Goal: Task Accomplishment & Management: Use online tool/utility

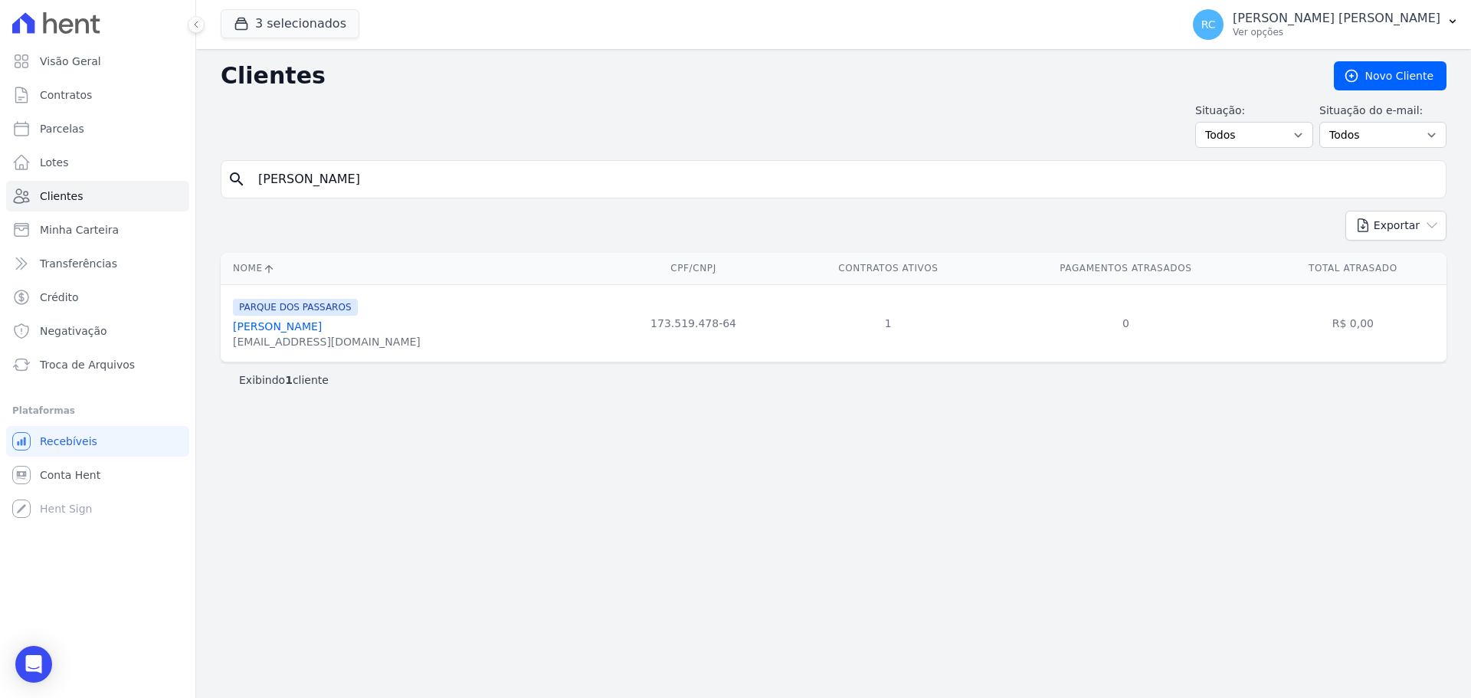
type input "[PERSON_NAME]"
drag, startPoint x: 424, startPoint y: 172, endPoint x: 65, endPoint y: 183, distance: 358.8
click at [1, 198] on div "Visão Geral Contratos [GEOGRAPHIC_DATA] Lotes Clientes Minha Carteira Transferê…" at bounding box center [735, 349] width 1471 height 698
click at [104, 116] on link "Parcelas" at bounding box center [97, 128] width 183 height 31
select select
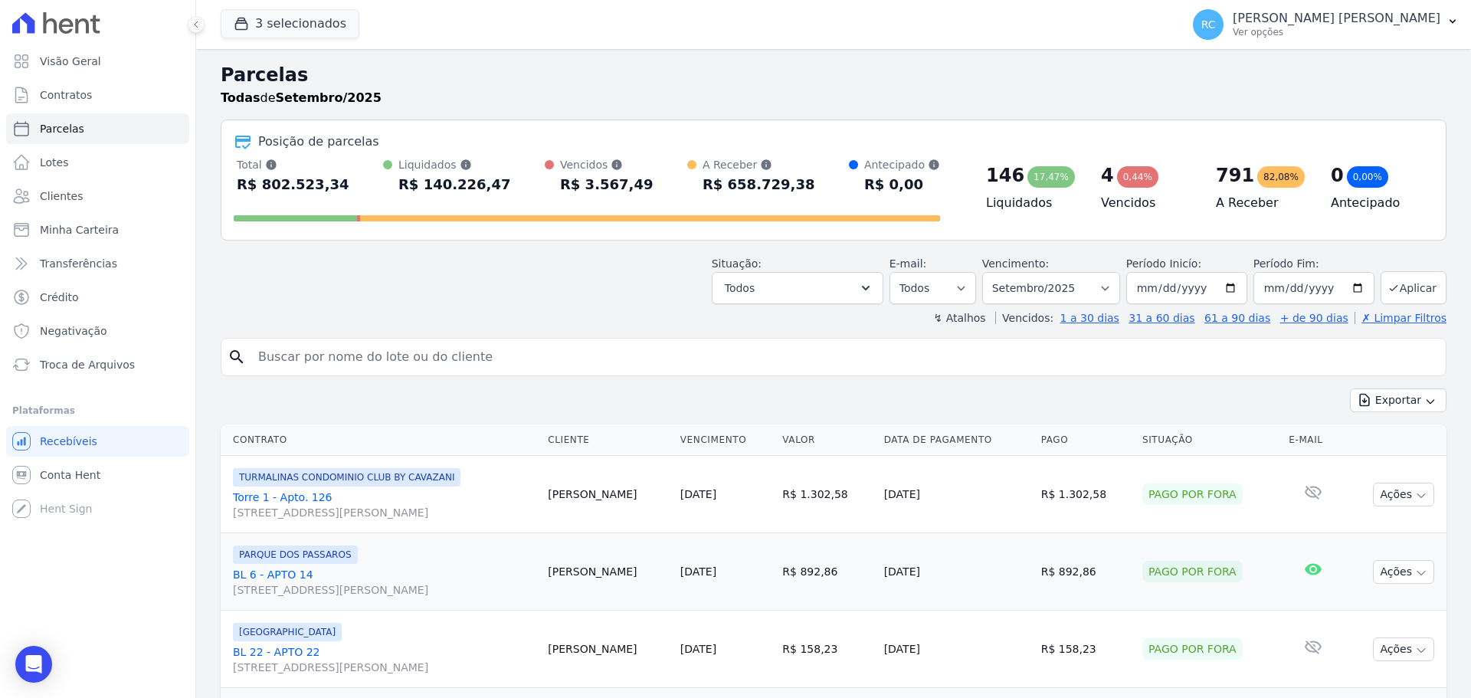
click at [360, 346] on input "search" at bounding box center [844, 357] width 1191 height 31
paste input "[PERSON_NAME]"
type input "[PERSON_NAME]"
select select
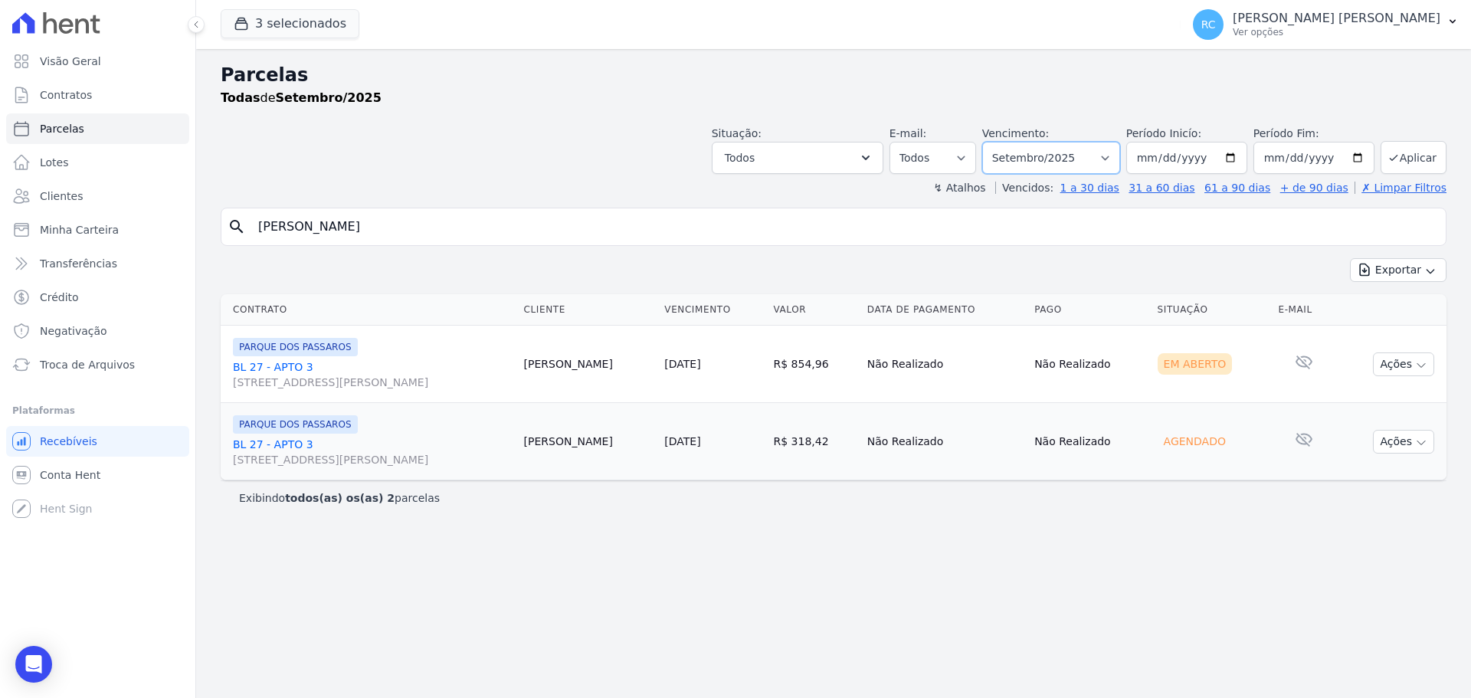
click at [1075, 153] on select "Filtrar por período ──────── Todos os meses Dezembro/2021 Janeiro/2022 Fevereir…" at bounding box center [1051, 158] width 138 height 32
select select "all"
click at [1004, 142] on select "Filtrar por período ──────── Todos os meses Dezembro/2021 Janeiro/2022 Fevereir…" at bounding box center [1051, 158] width 138 height 32
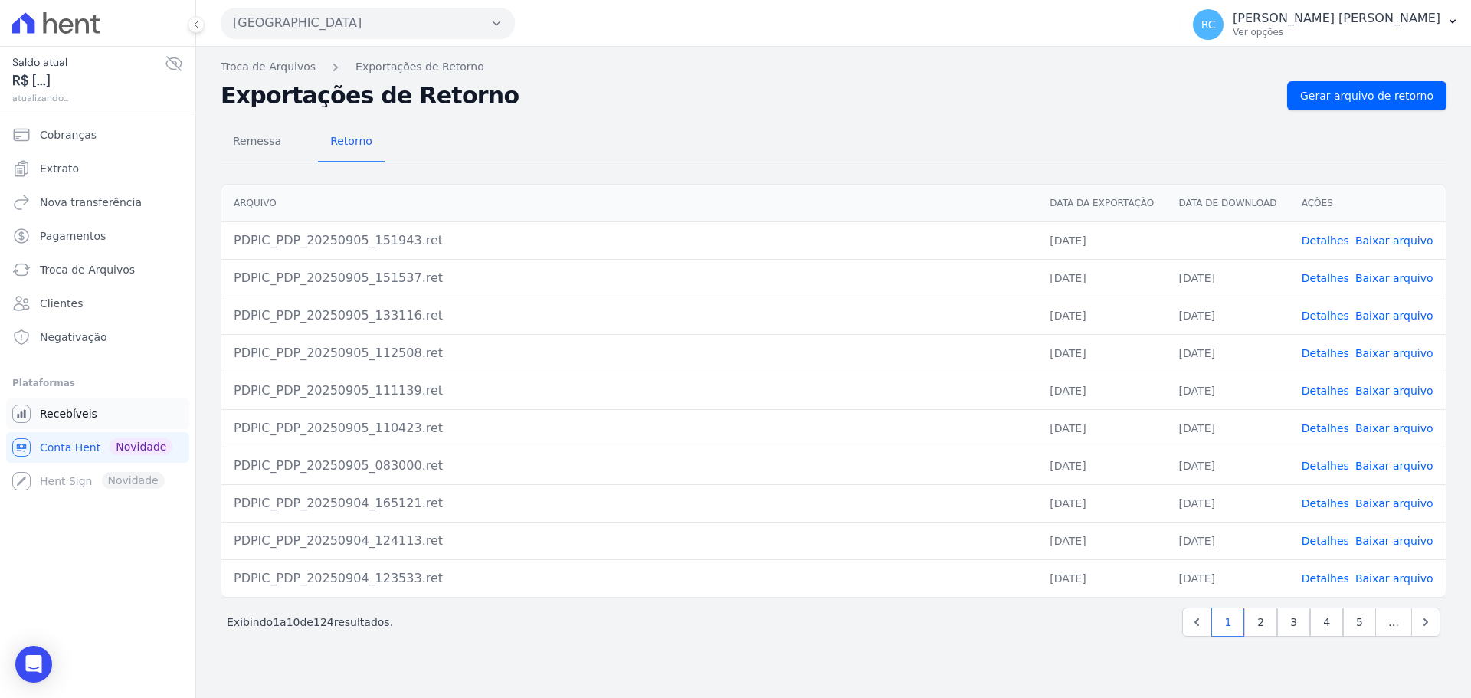
click at [119, 410] on link "Recebíveis" at bounding box center [97, 414] width 183 height 31
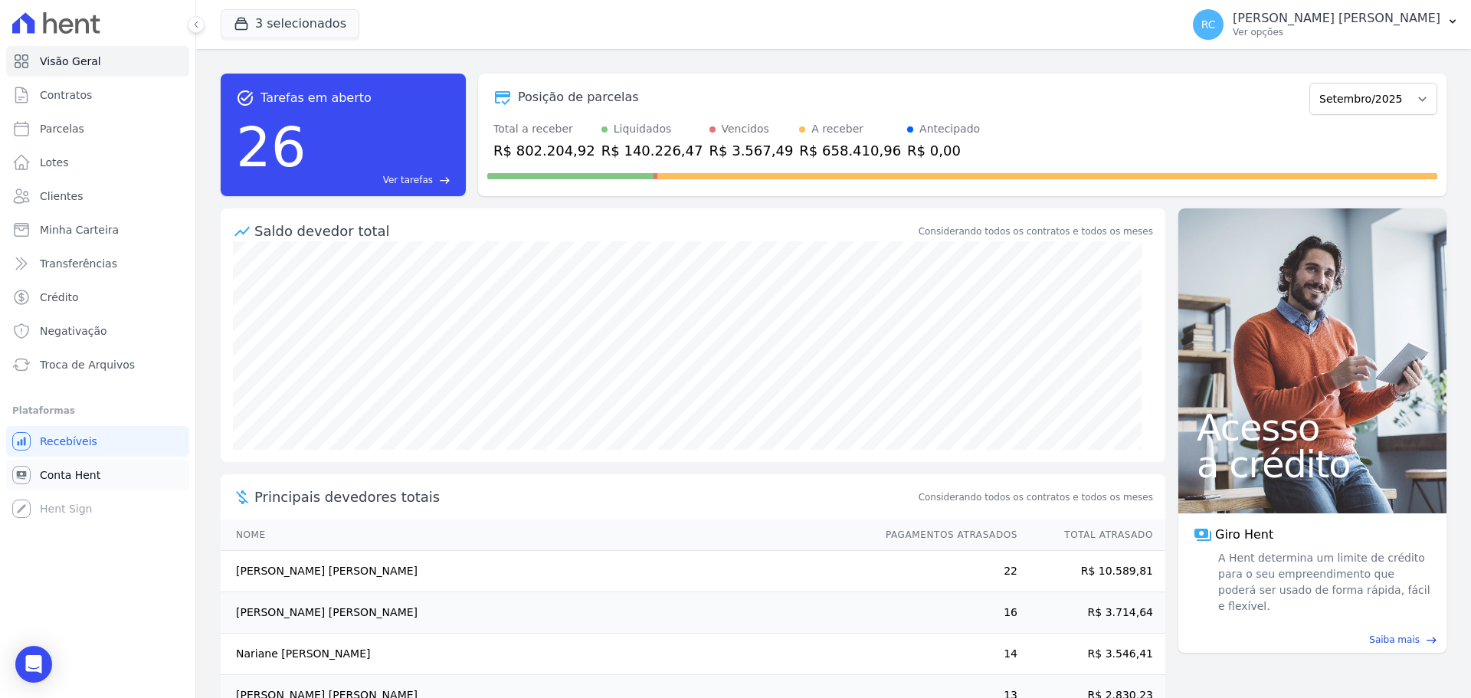
click at [105, 477] on link "Conta Hent" at bounding box center [97, 475] width 183 height 31
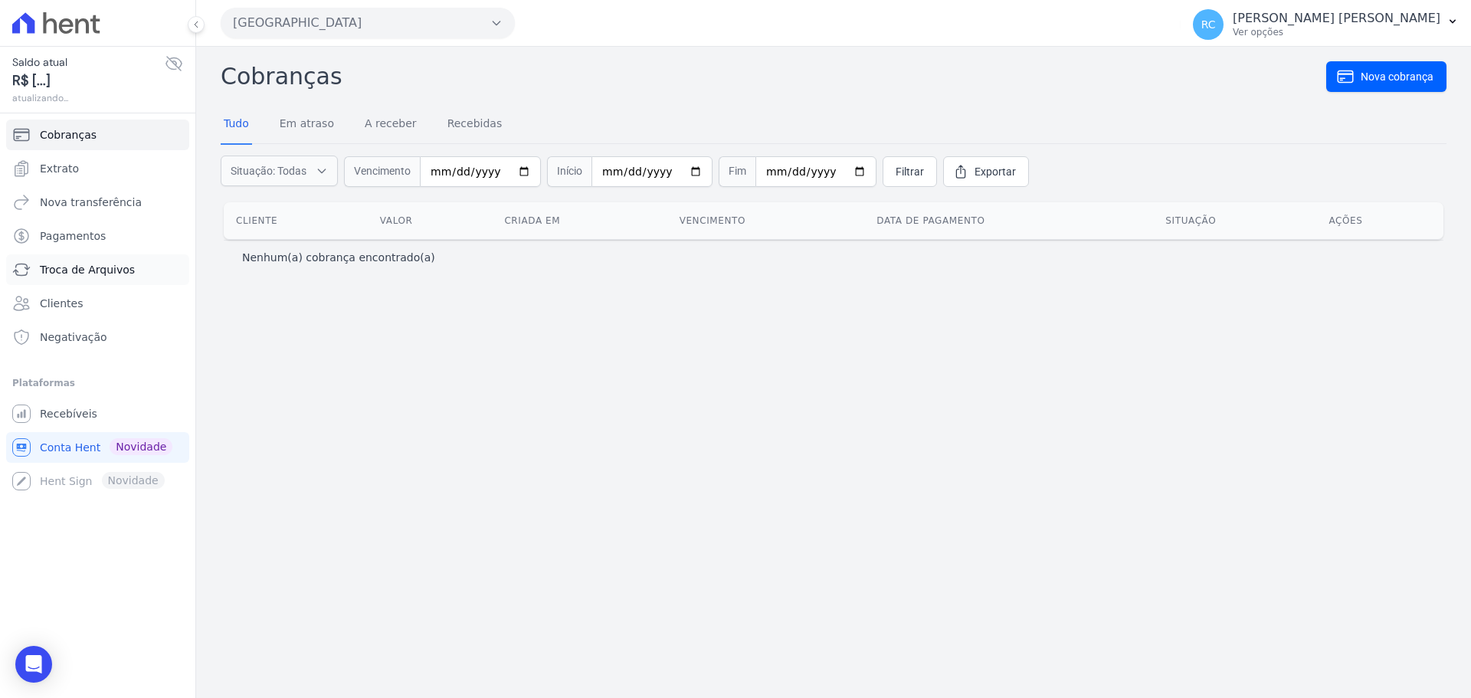
click at [103, 267] on span "Troca de Arquivos" at bounding box center [87, 269] width 95 height 15
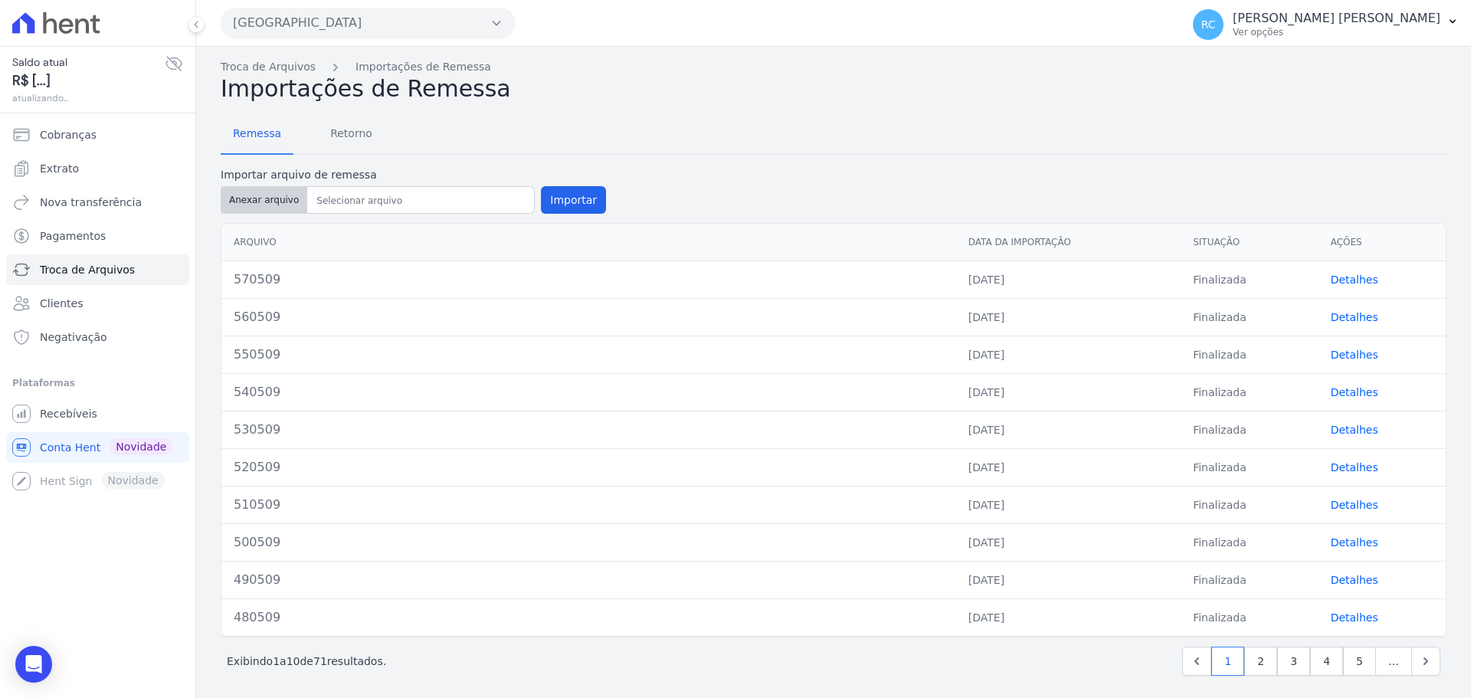
click at [281, 202] on button "Anexar arquivo" at bounding box center [264, 200] width 87 height 28
click at [284, 203] on button "Anexar arquivo" at bounding box center [264, 200] width 87 height 28
type input "580509"
click at [556, 211] on button "Importar" at bounding box center [573, 200] width 65 height 28
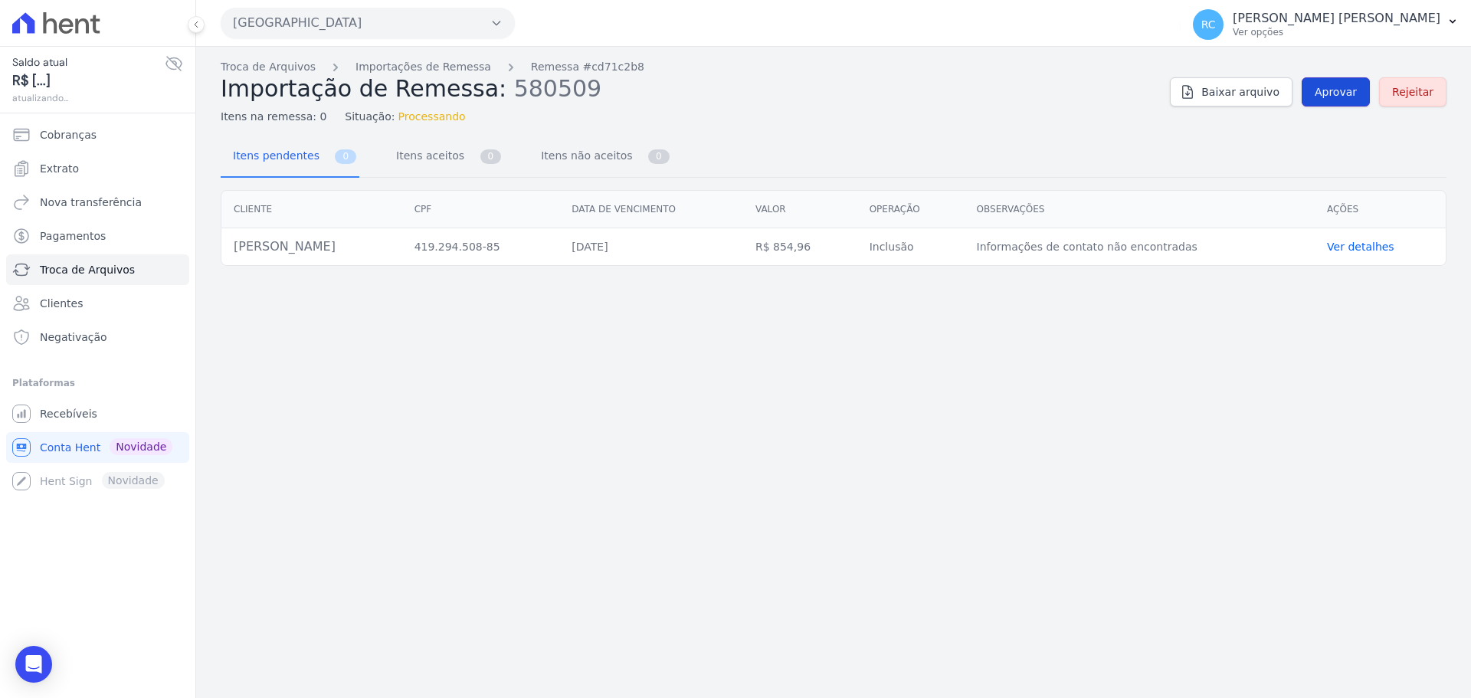
click at [1328, 88] on span "Aprovar" at bounding box center [1336, 91] width 42 height 15
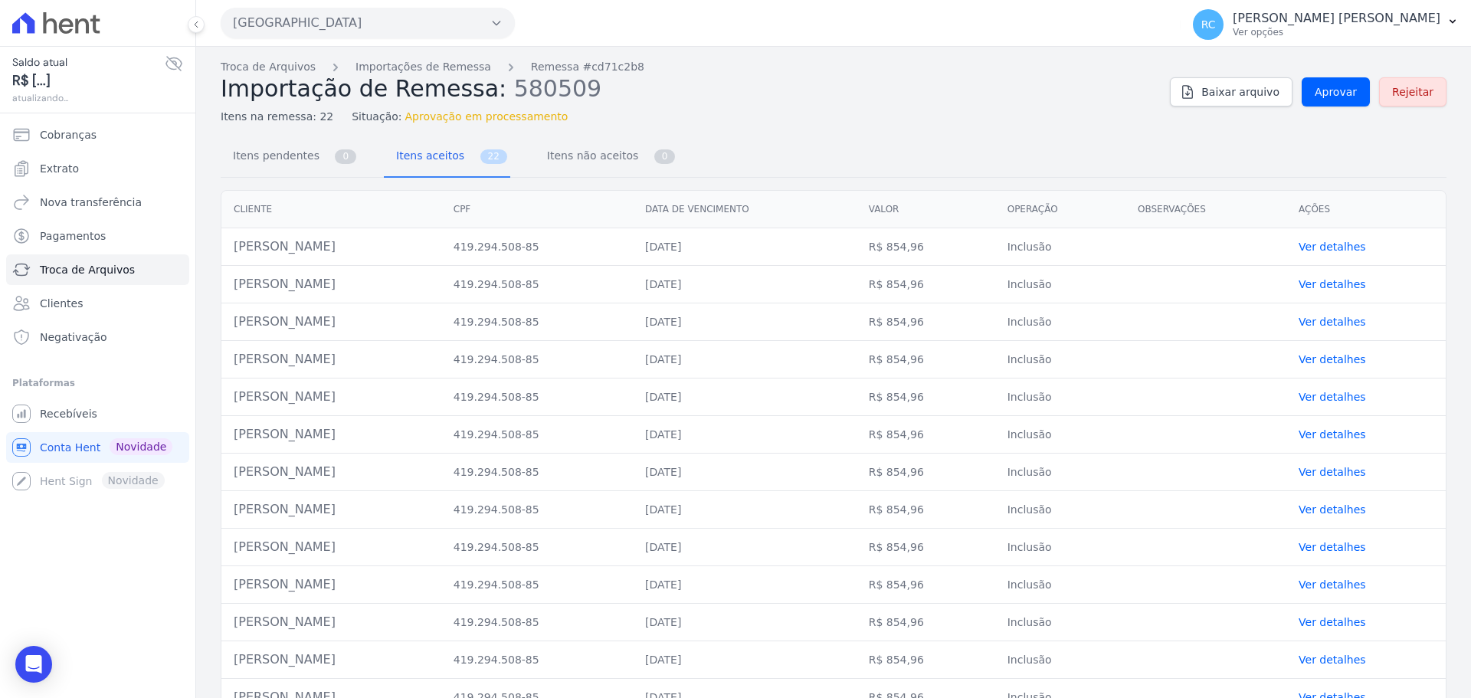
click at [278, 246] on td "David Dana Florindo" at bounding box center [331, 247] width 220 height 38
copy tr "David Dana Florindo"
click at [1322, 95] on span "Aprovar" at bounding box center [1336, 91] width 42 height 15
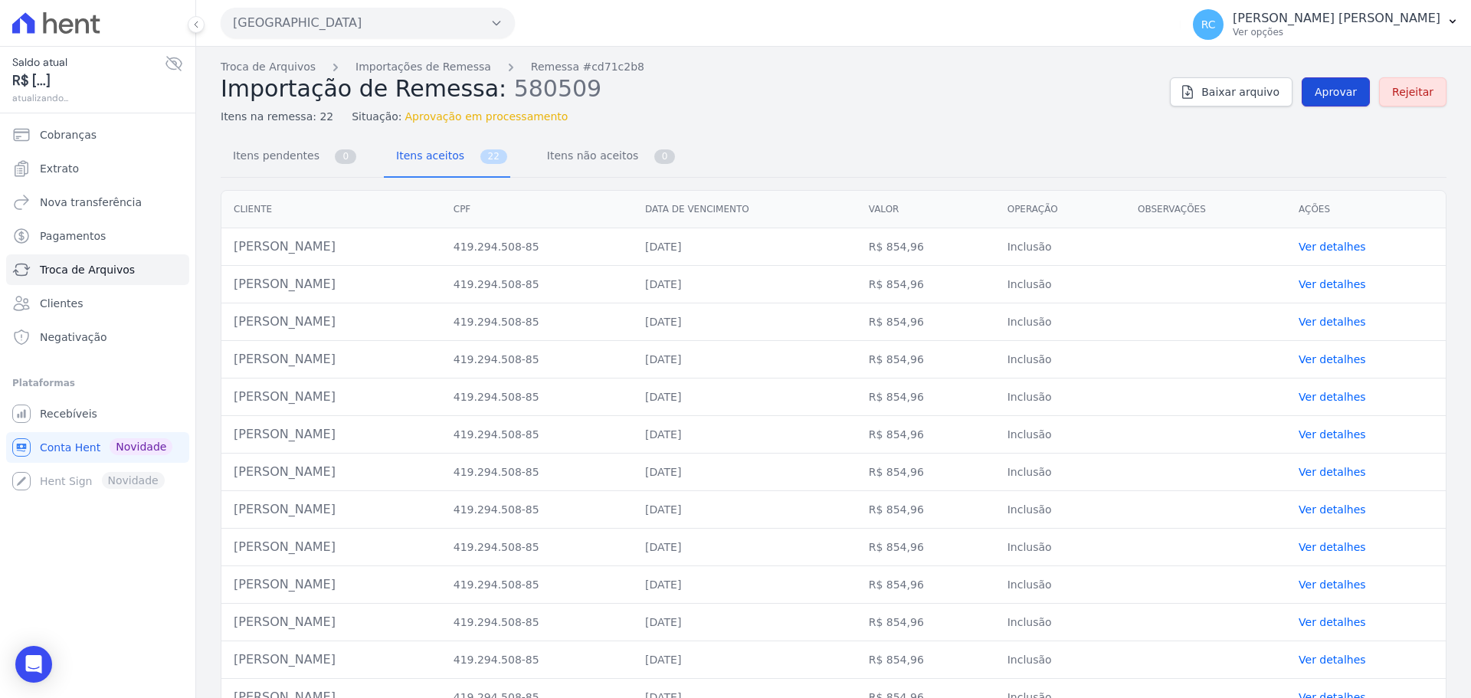
click at [1324, 94] on span "Aprovar" at bounding box center [1336, 91] width 42 height 15
click at [290, 252] on td "David Dana Florindo" at bounding box center [331, 247] width 220 height 38
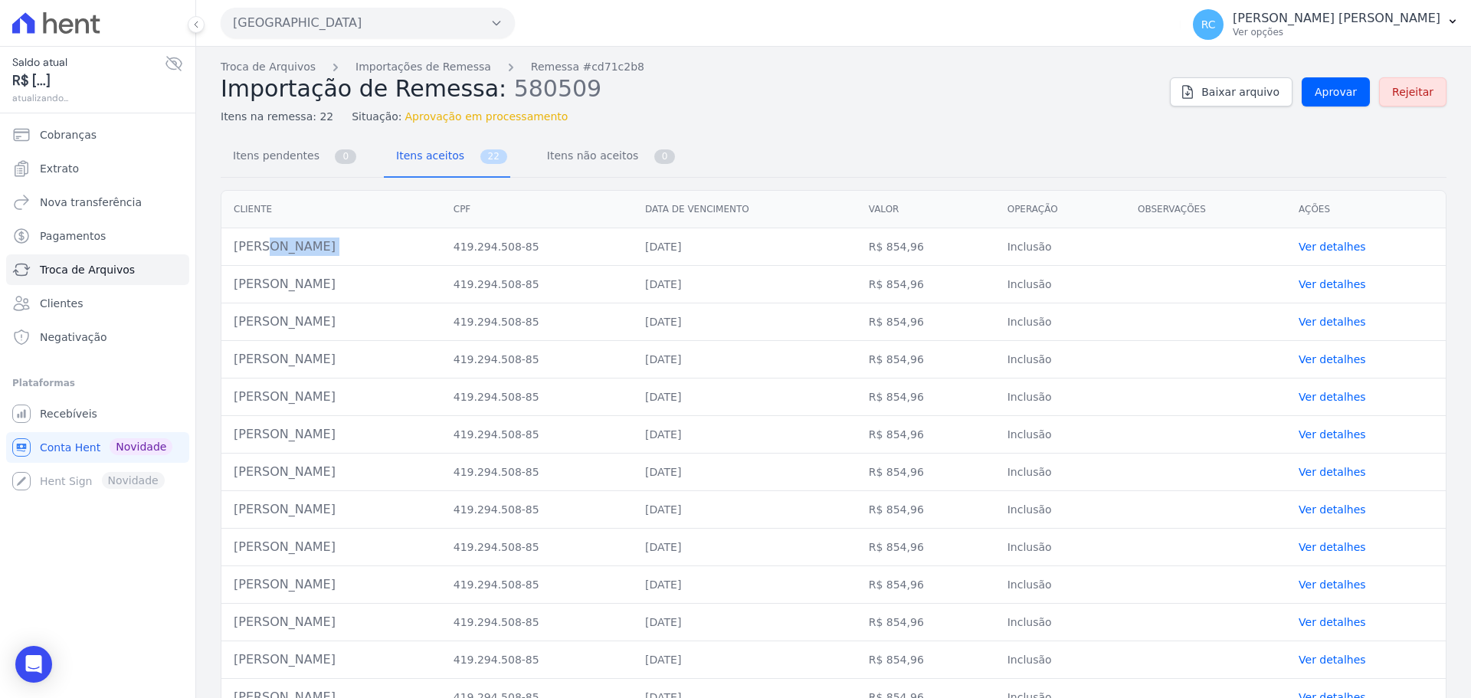
copy tr "David Dana Florindo"
click at [1343, 93] on span "Aprovar" at bounding box center [1336, 91] width 42 height 15
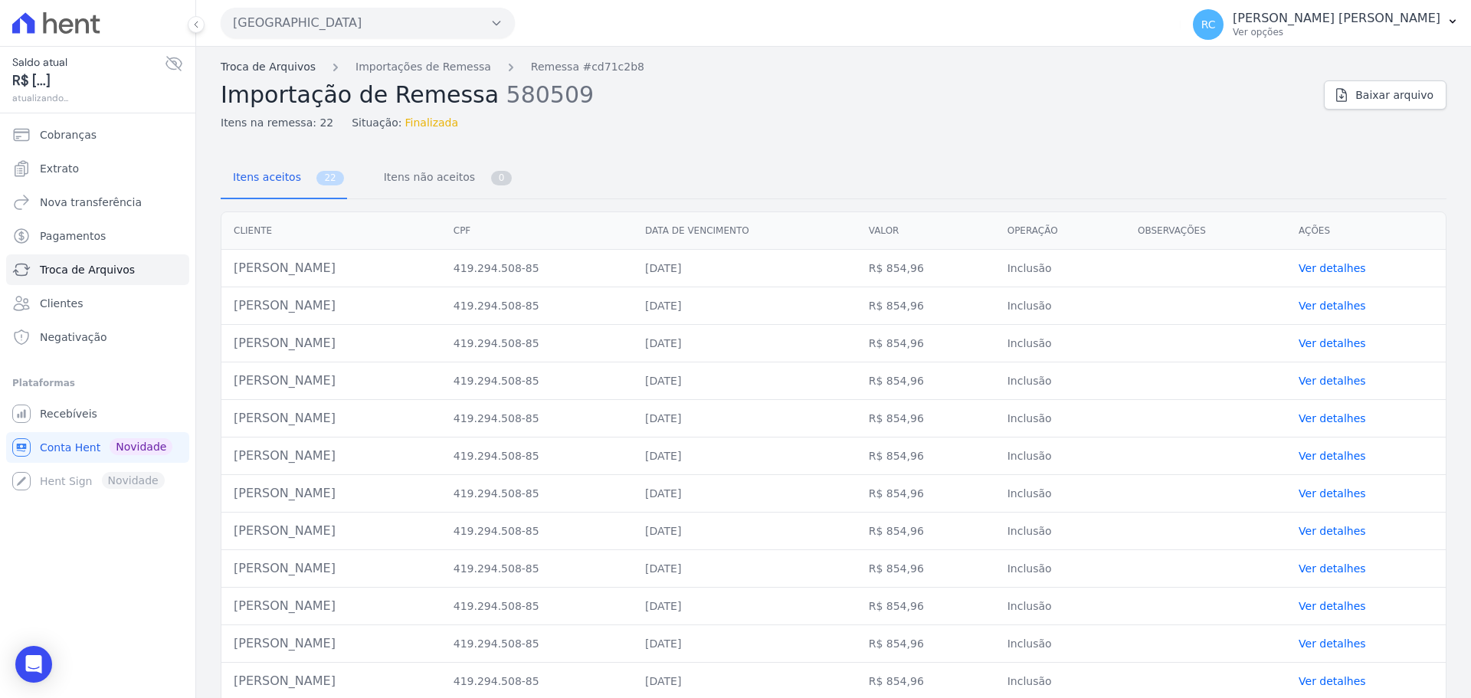
click at [268, 72] on link "Troca de Arquivos" at bounding box center [268, 67] width 95 height 16
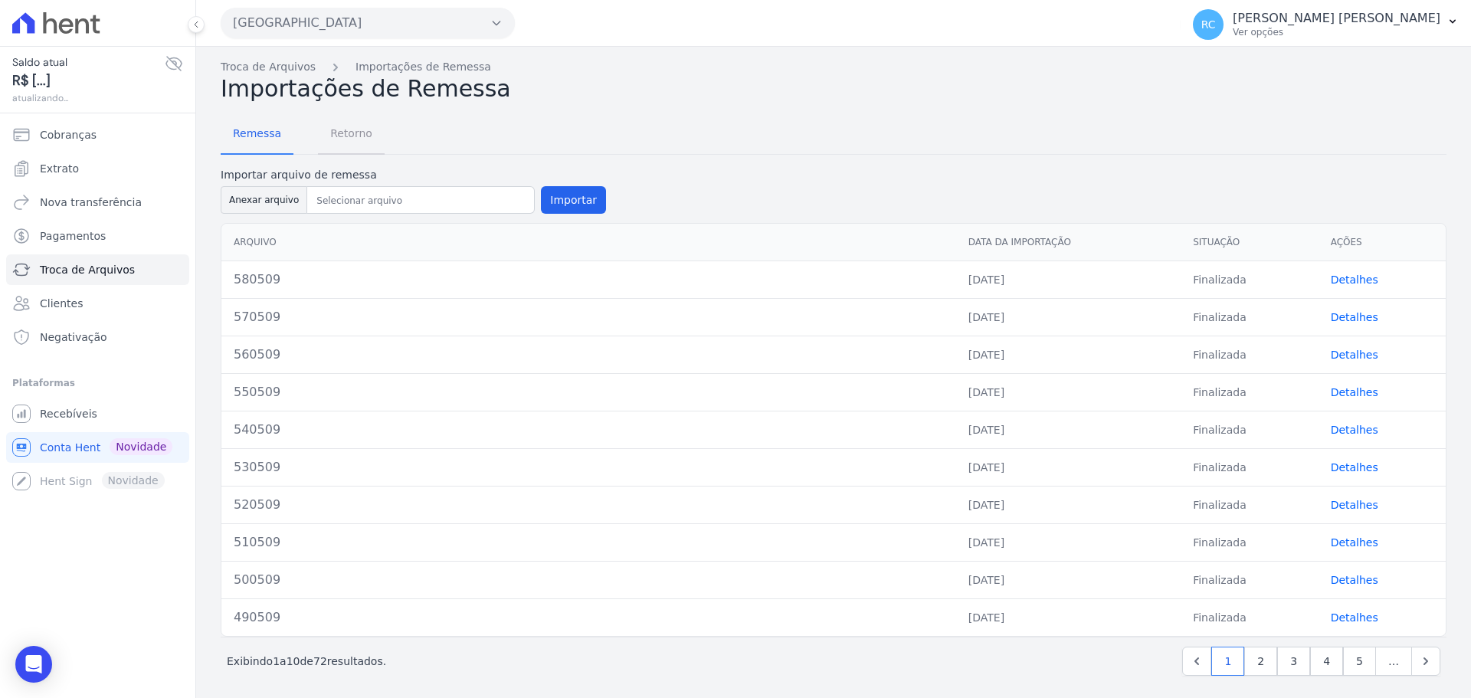
click at [359, 142] on span "Retorno" at bounding box center [351, 133] width 61 height 31
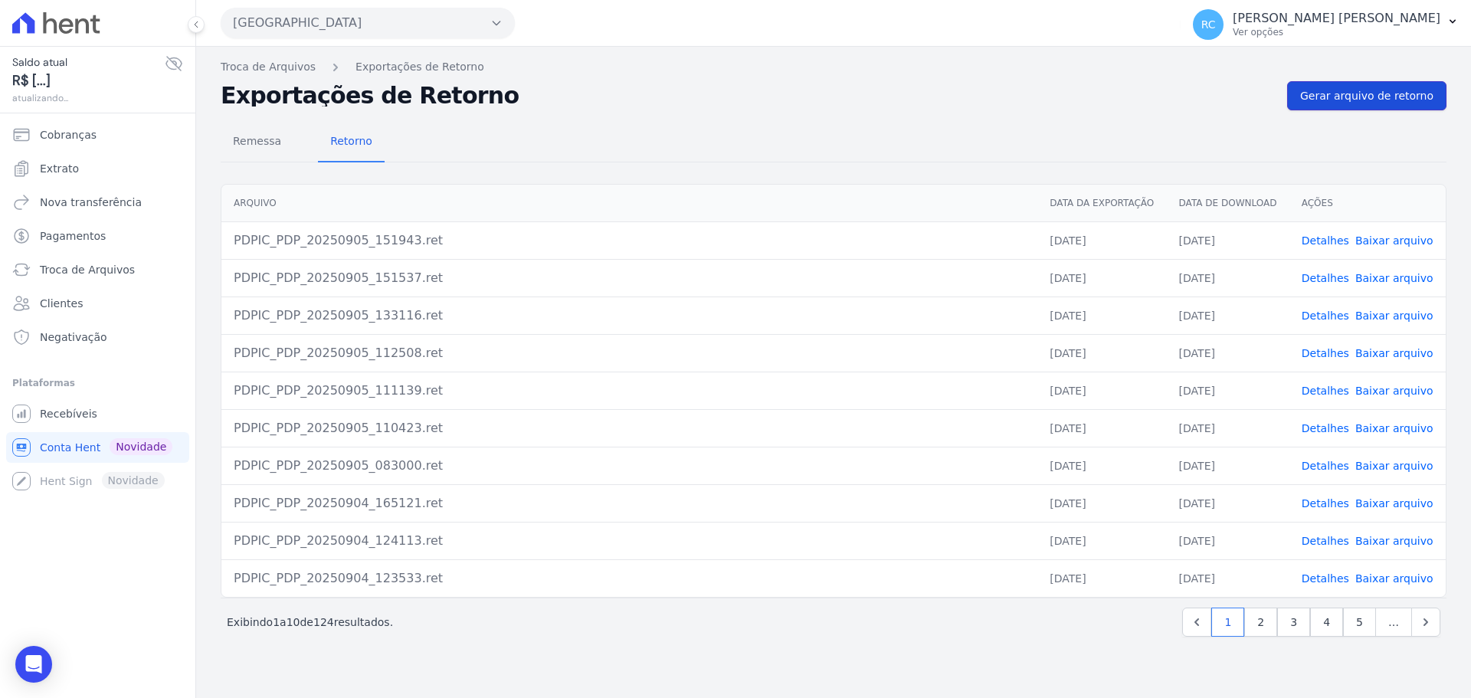
click at [1382, 97] on span "Gerar arquivo de retorno" at bounding box center [1367, 95] width 133 height 15
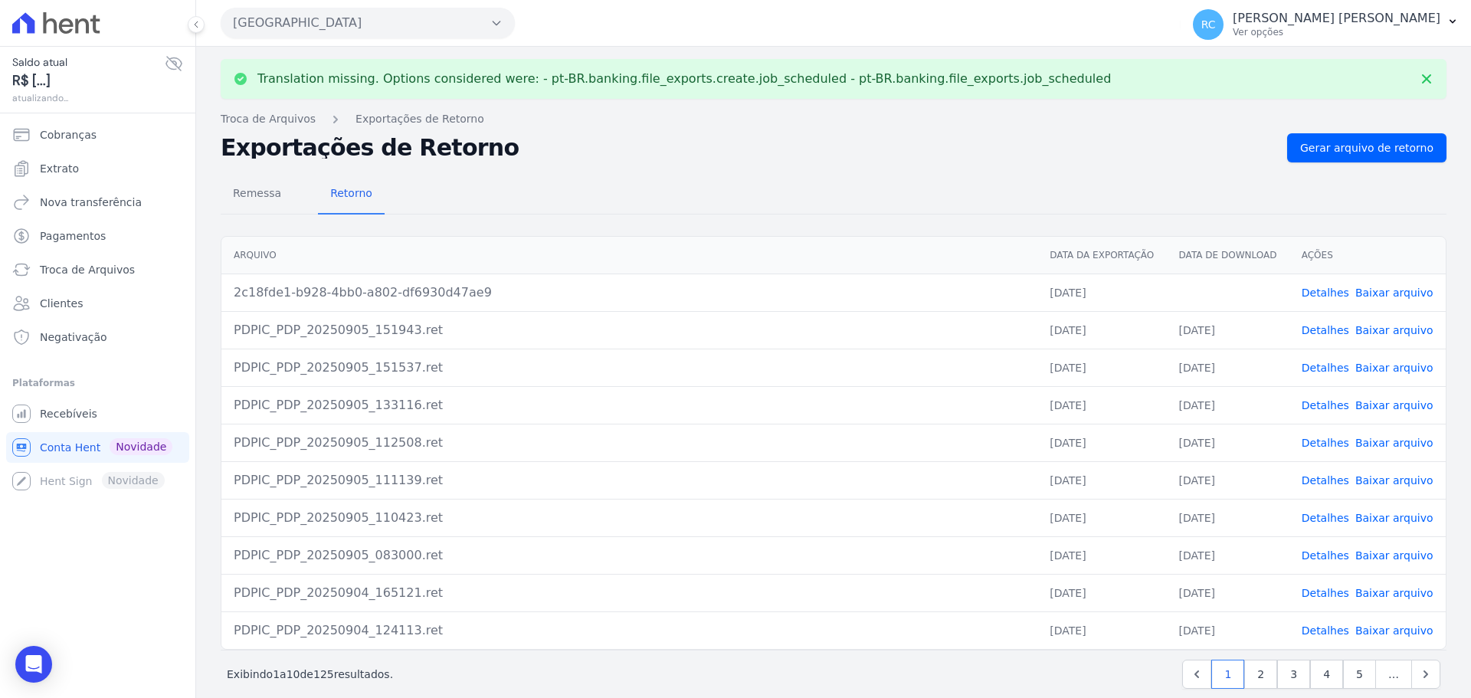
click at [1366, 291] on link "Baixar arquivo" at bounding box center [1395, 293] width 78 height 12
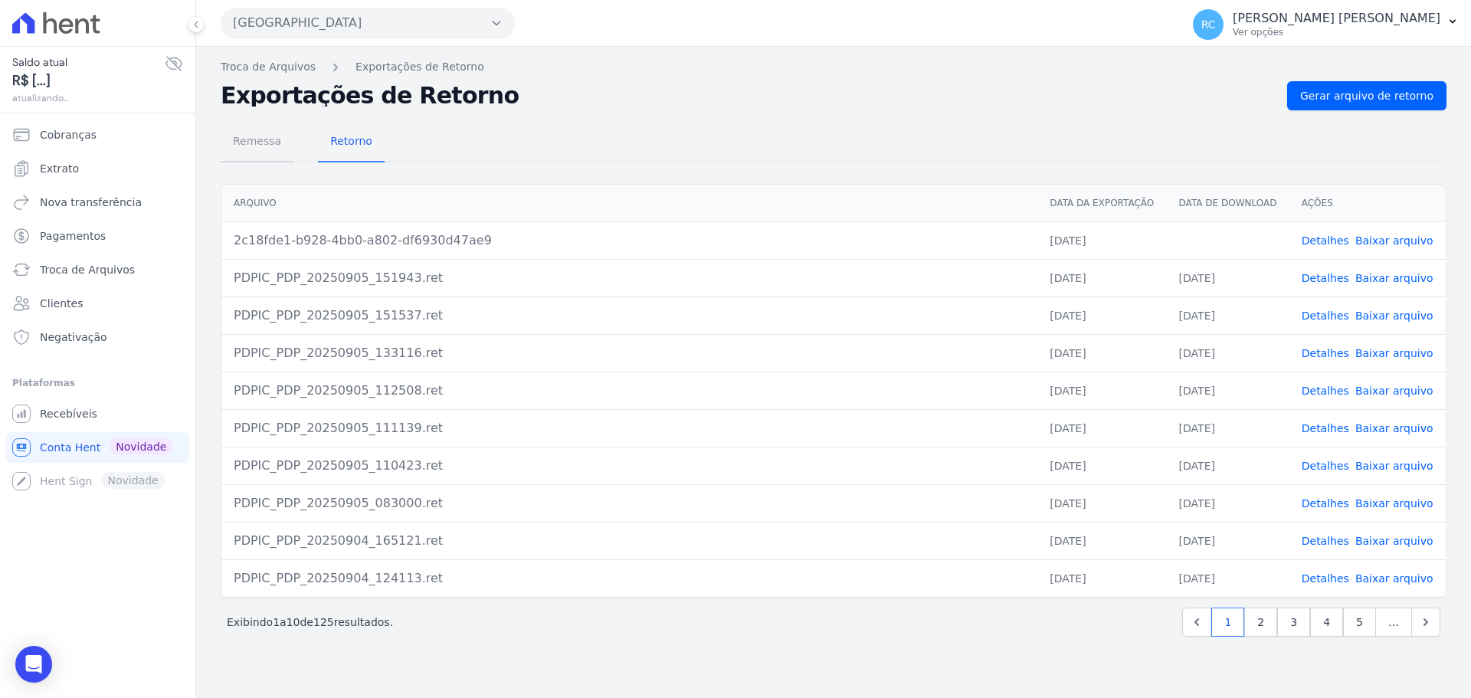
click at [261, 144] on span "Remessa" at bounding box center [257, 141] width 67 height 31
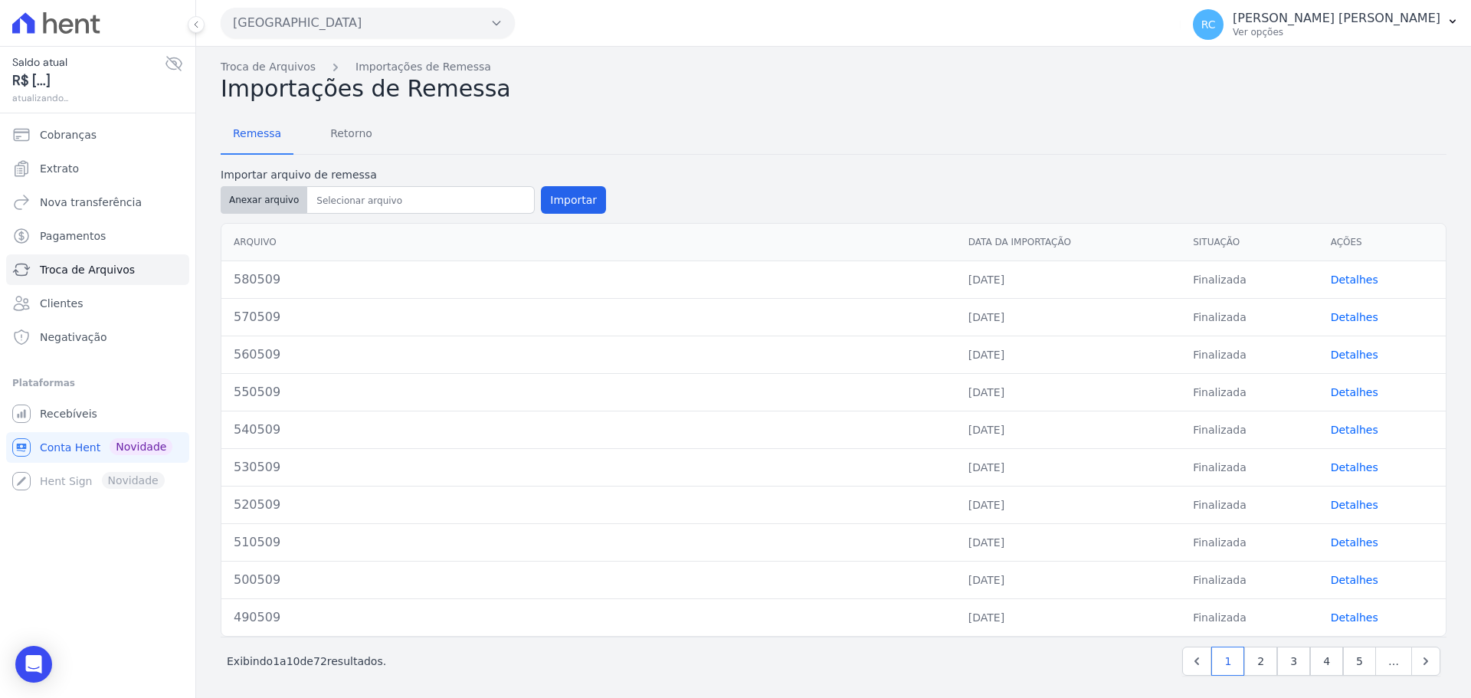
click at [276, 194] on button "Anexar arquivo" at bounding box center [264, 200] width 87 height 28
type input "590509"
click at [563, 205] on button "Importar" at bounding box center [573, 200] width 65 height 28
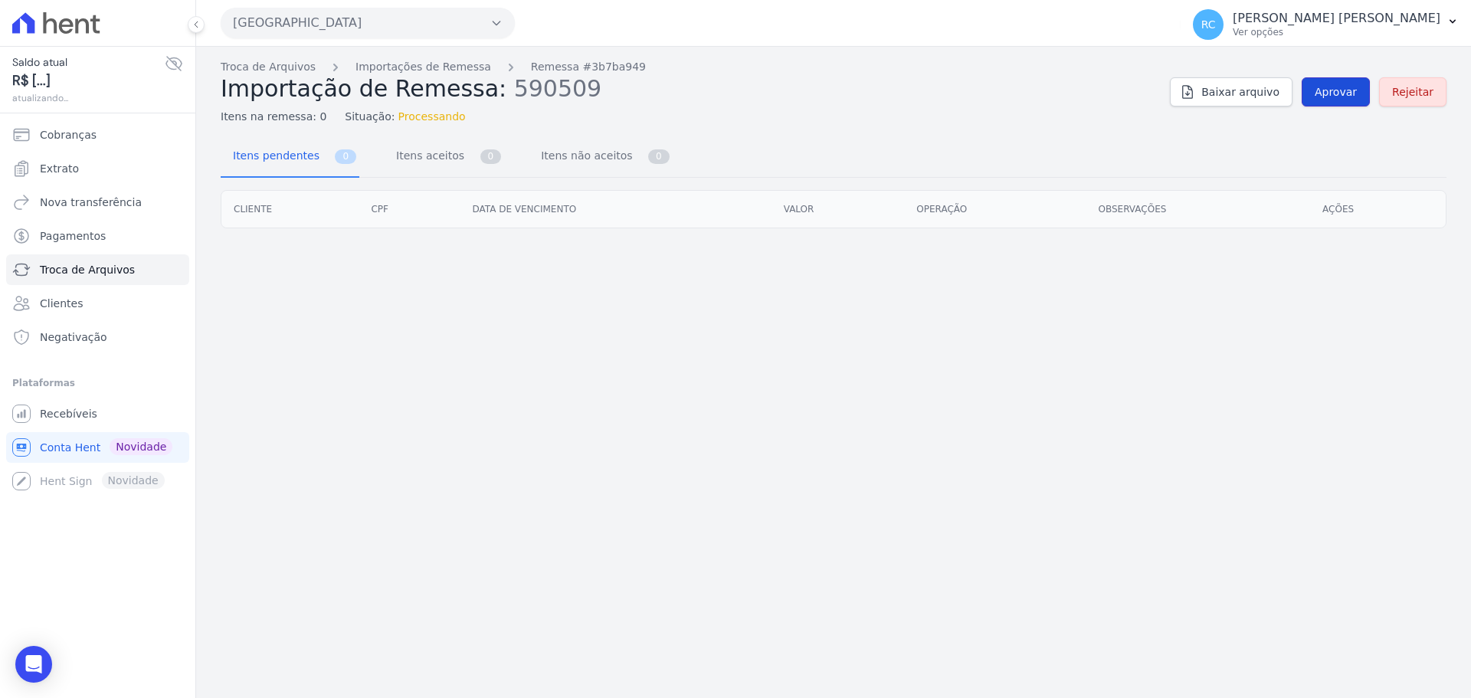
click at [1330, 92] on span "Aprovar" at bounding box center [1336, 91] width 42 height 15
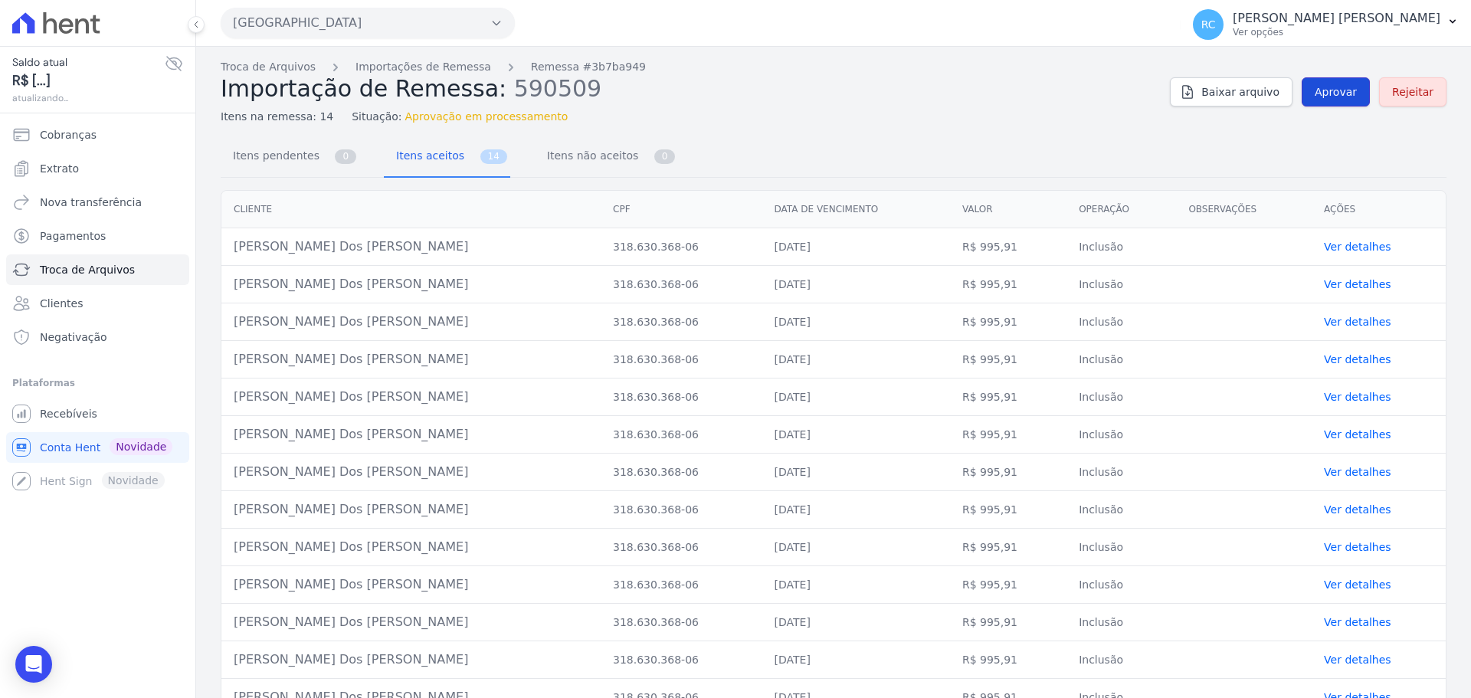
click at [1334, 102] on link "Aprovar" at bounding box center [1336, 91] width 68 height 29
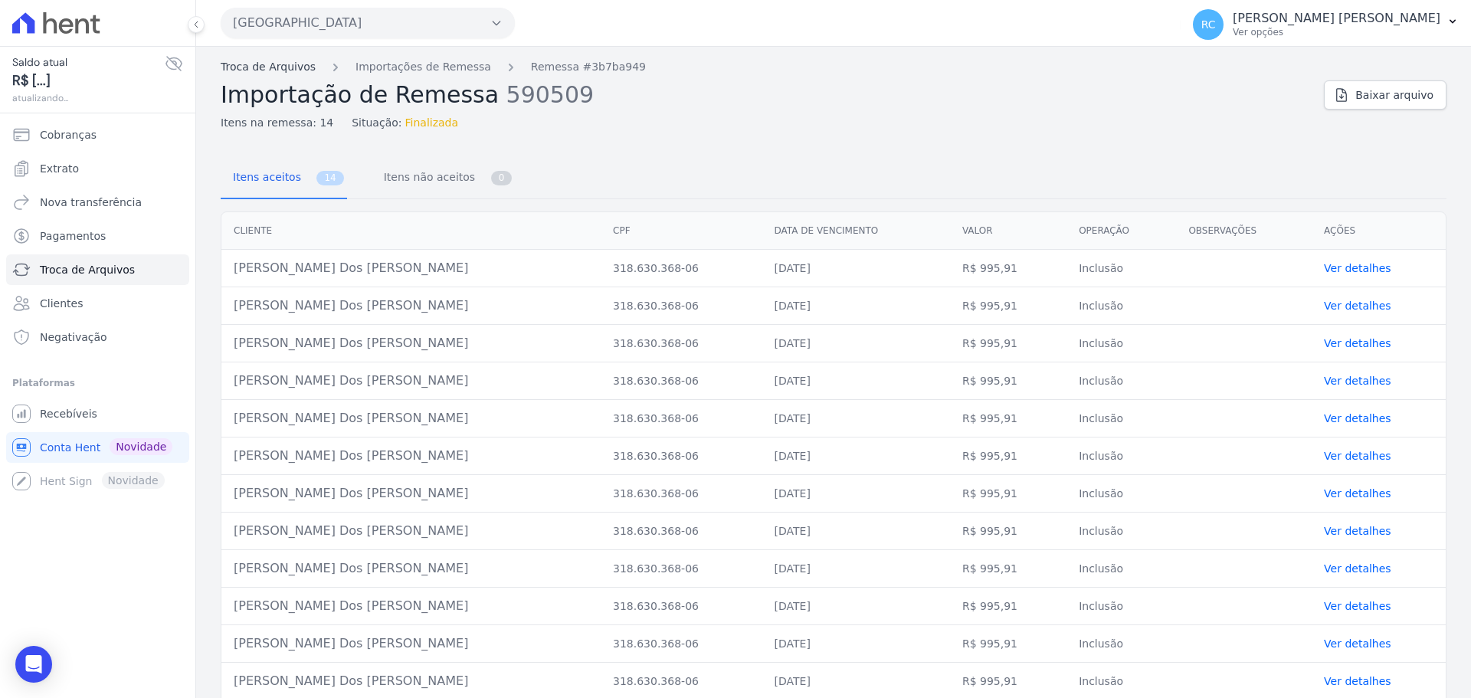
click at [289, 68] on link "Troca de Arquivos" at bounding box center [268, 67] width 95 height 16
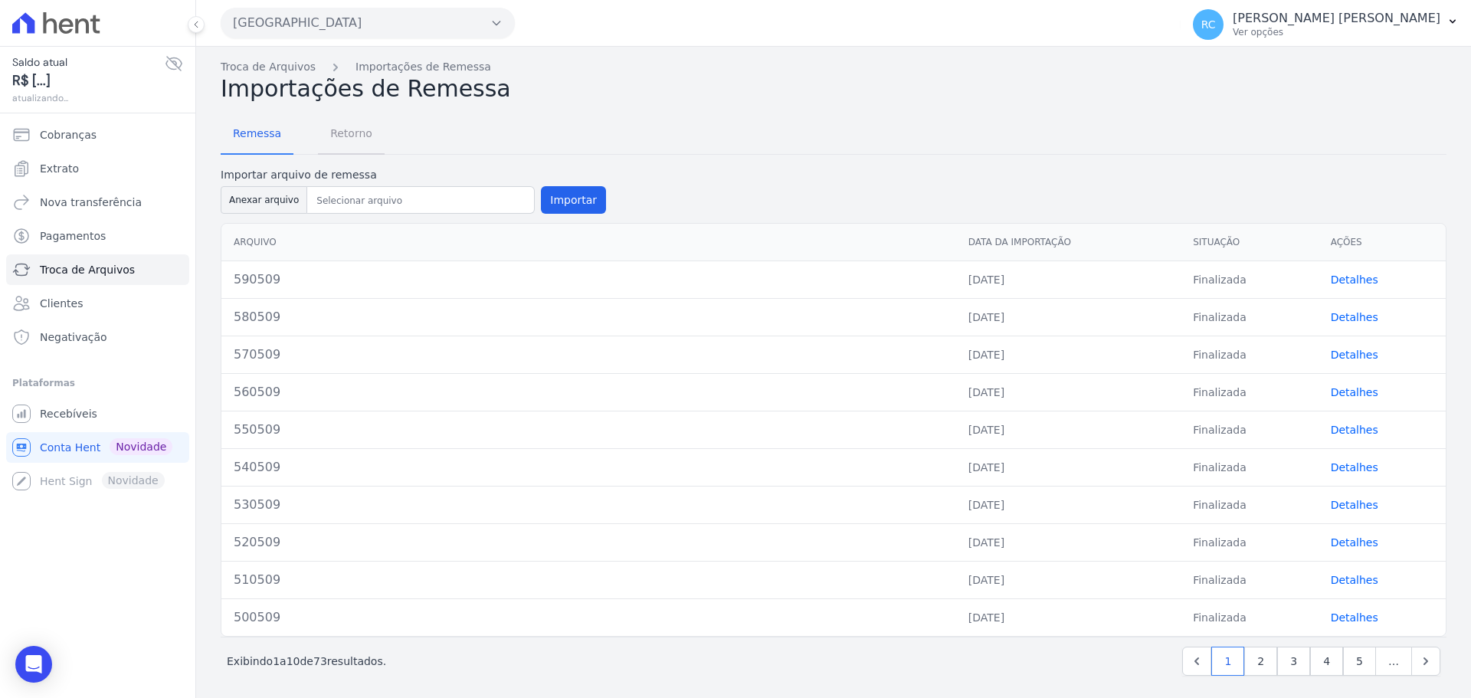
click at [363, 143] on span "Retorno" at bounding box center [351, 133] width 61 height 31
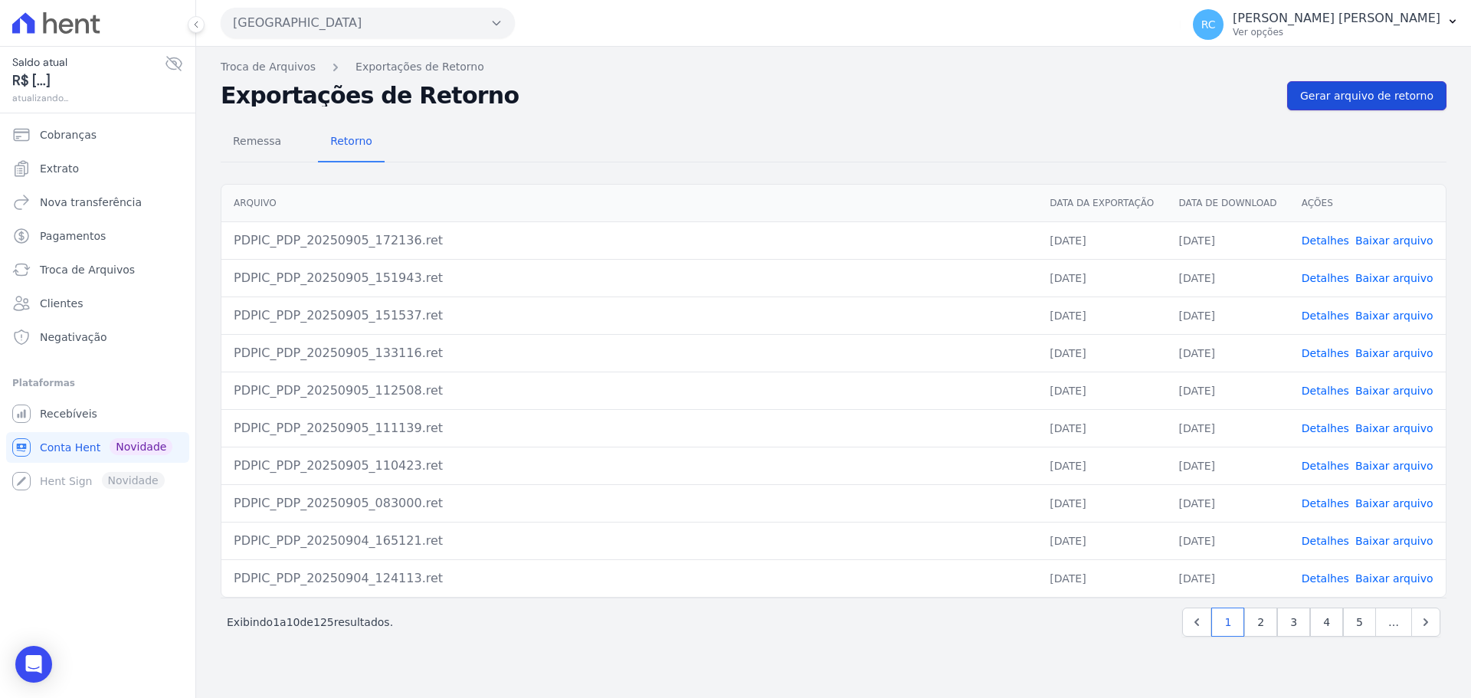
click at [1356, 100] on span "Gerar arquivo de retorno" at bounding box center [1367, 95] width 133 height 15
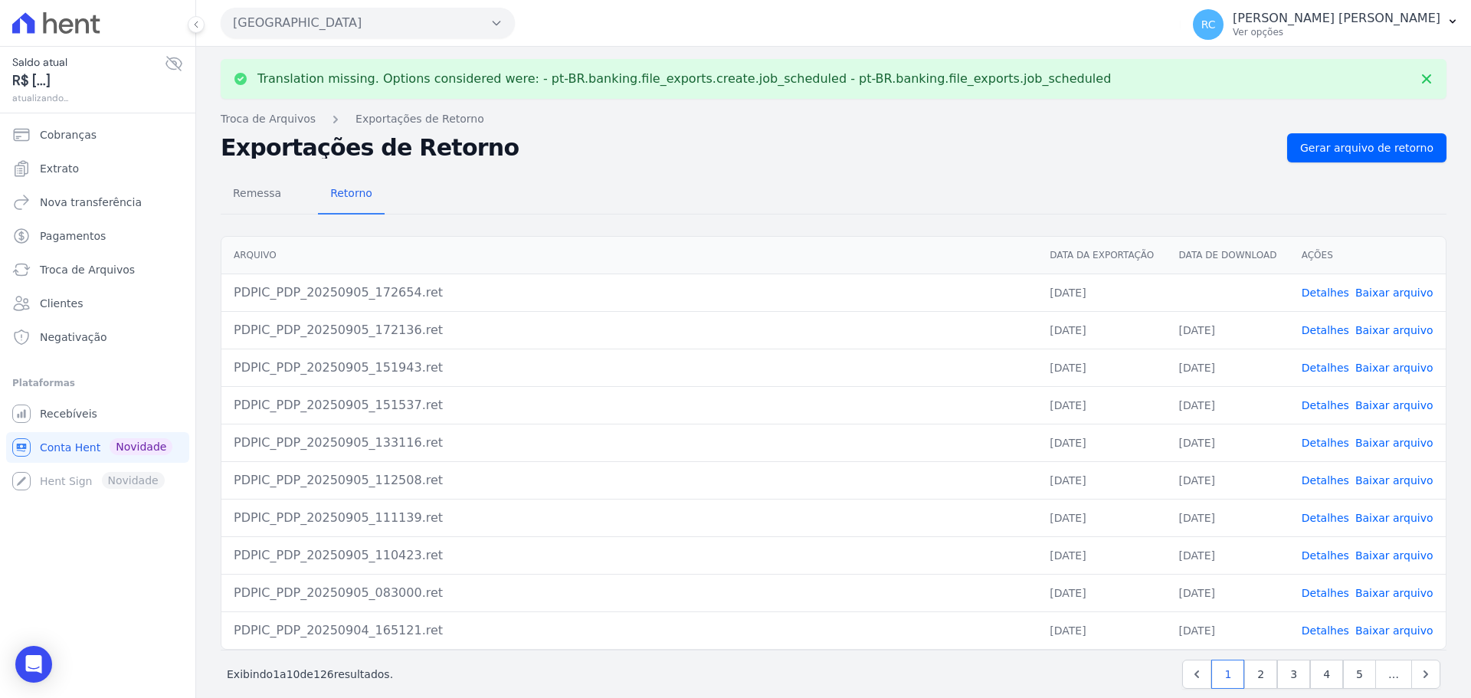
click at [1372, 293] on link "Baixar arquivo" at bounding box center [1395, 293] width 78 height 12
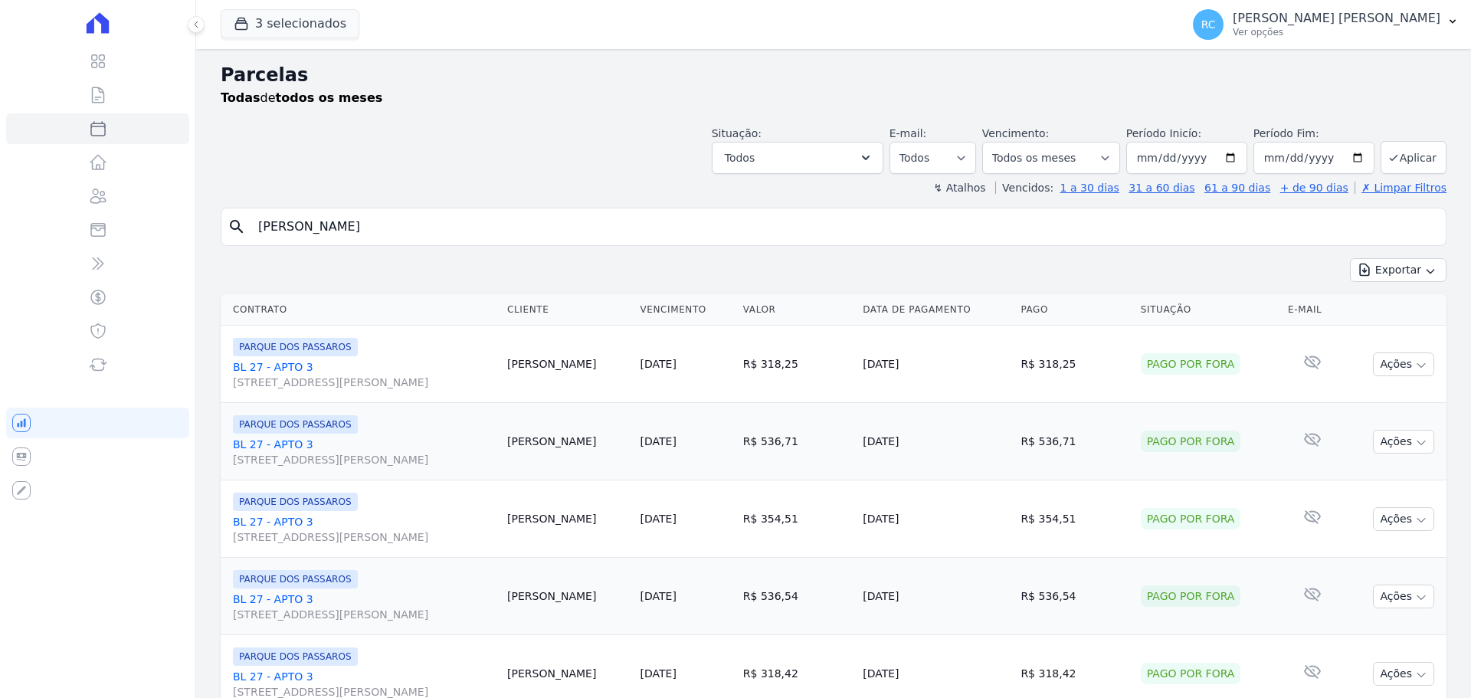
select select
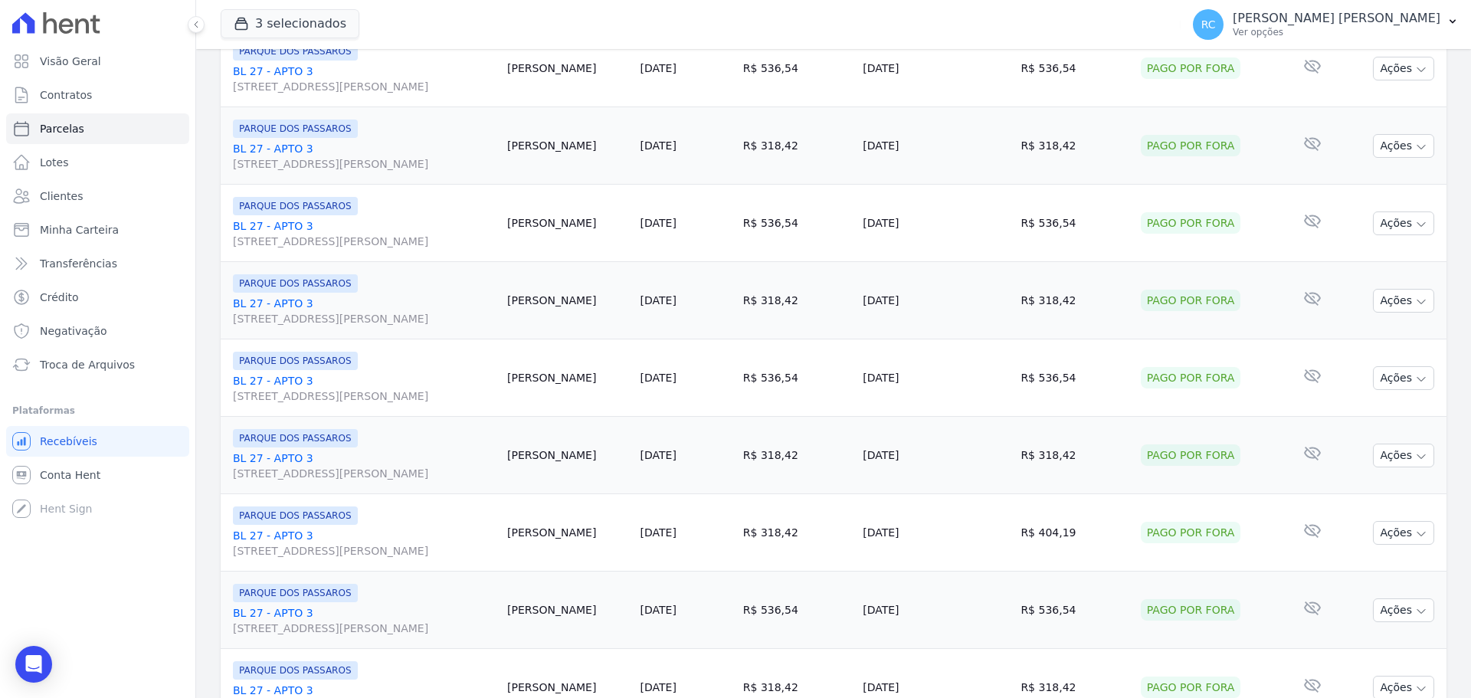
scroll to position [1629, 0]
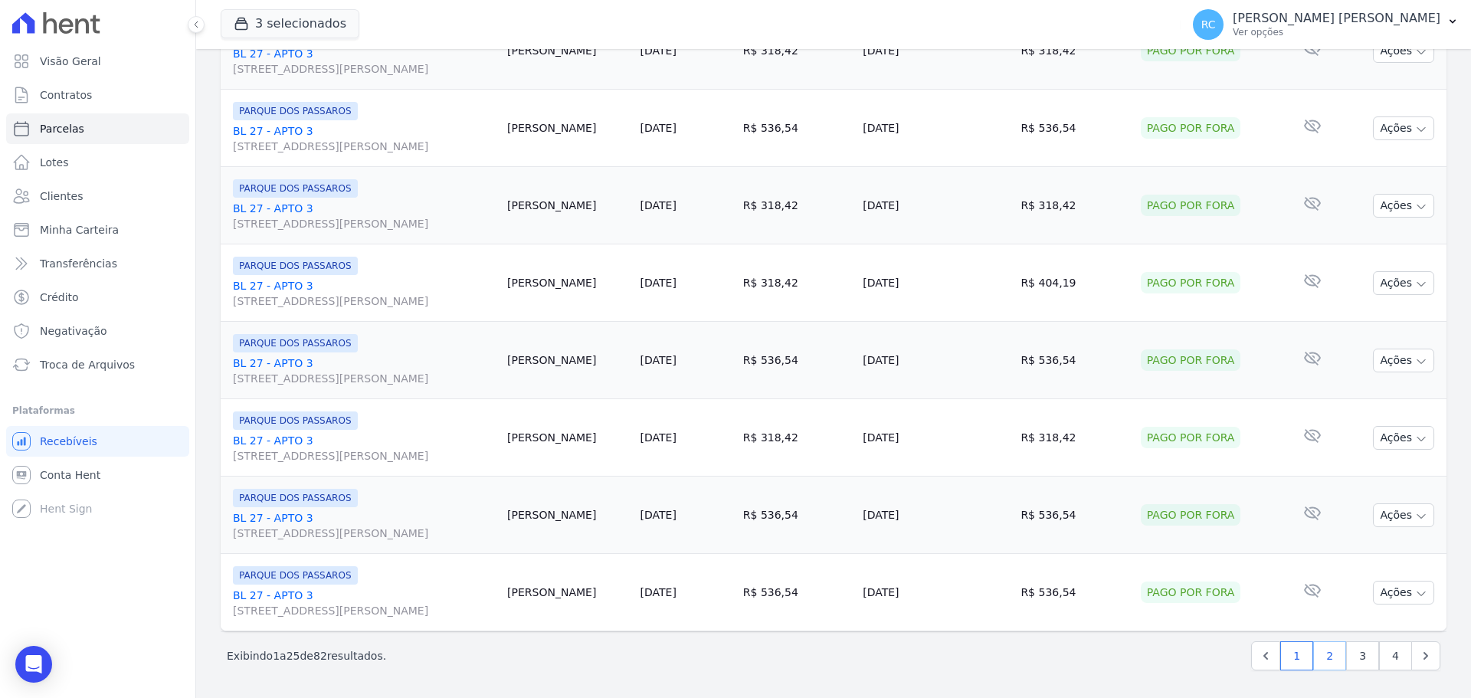
click at [1321, 658] on link "2" at bounding box center [1330, 655] width 33 height 29
select select
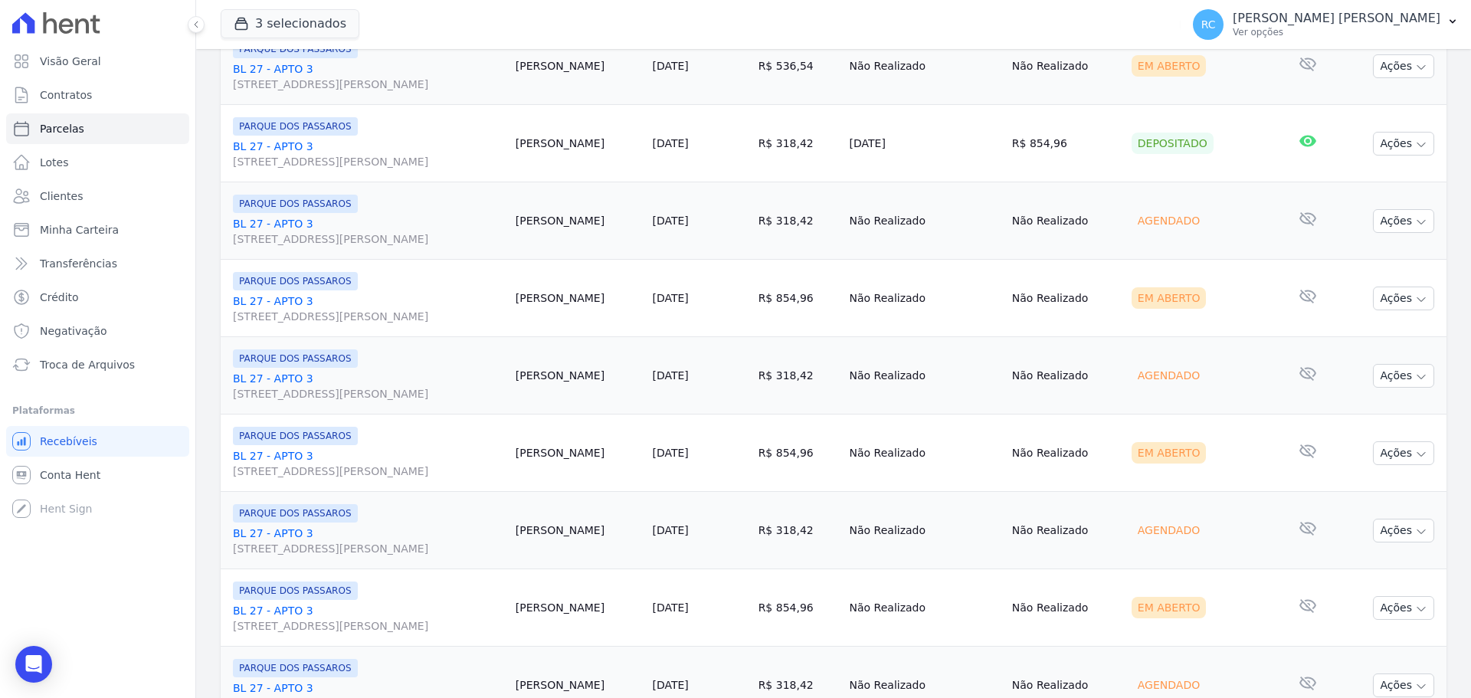
scroll to position [843, 0]
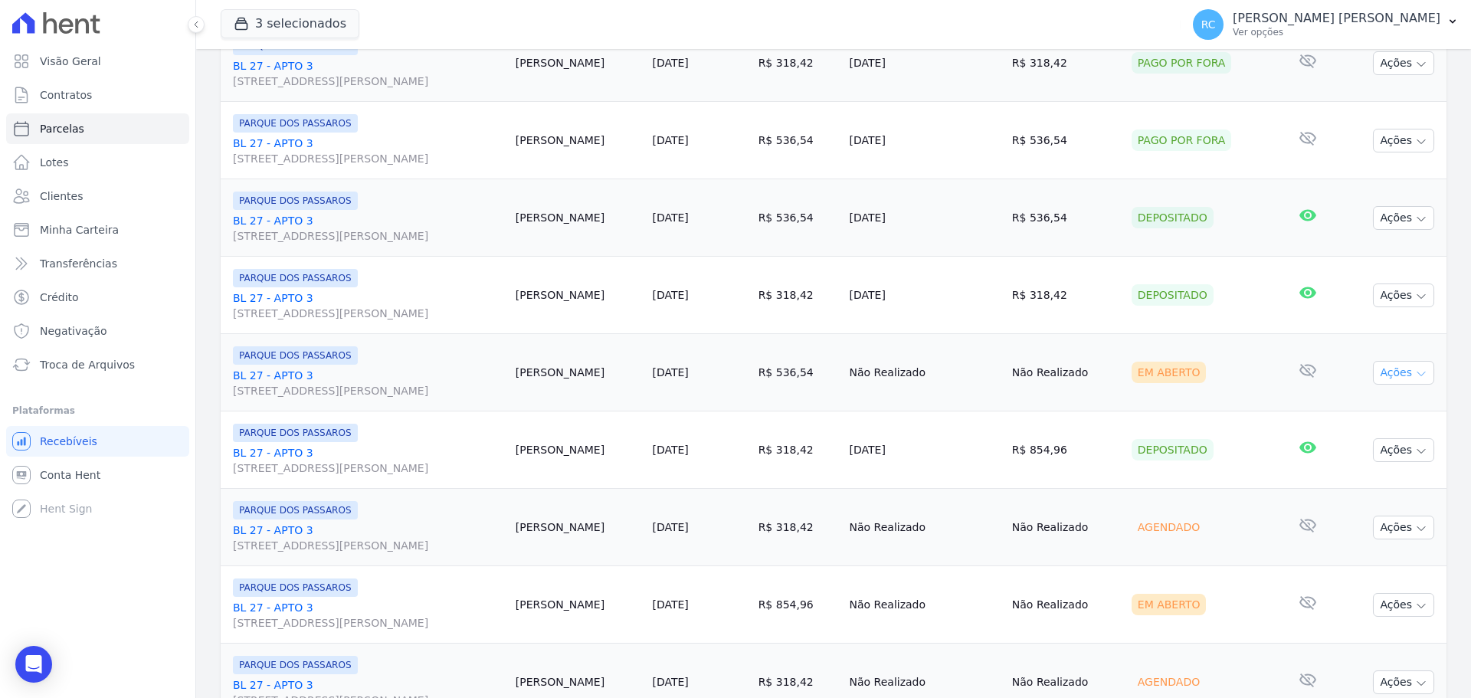
click at [1381, 369] on button "Ações" at bounding box center [1403, 373] width 61 height 24
click at [1341, 494] on link "Liquidação Manual" at bounding box center [1397, 493] width 147 height 28
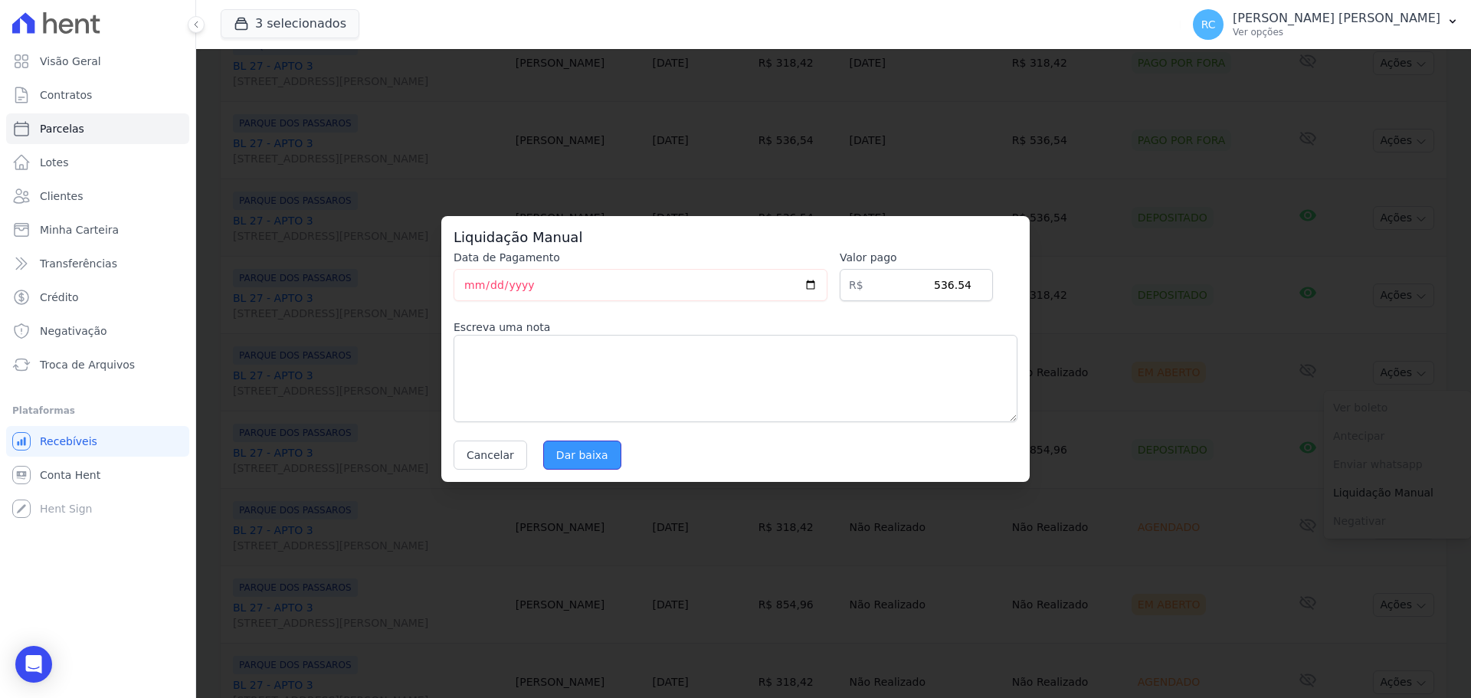
click at [589, 453] on input "Dar baixa" at bounding box center [582, 455] width 78 height 29
select select
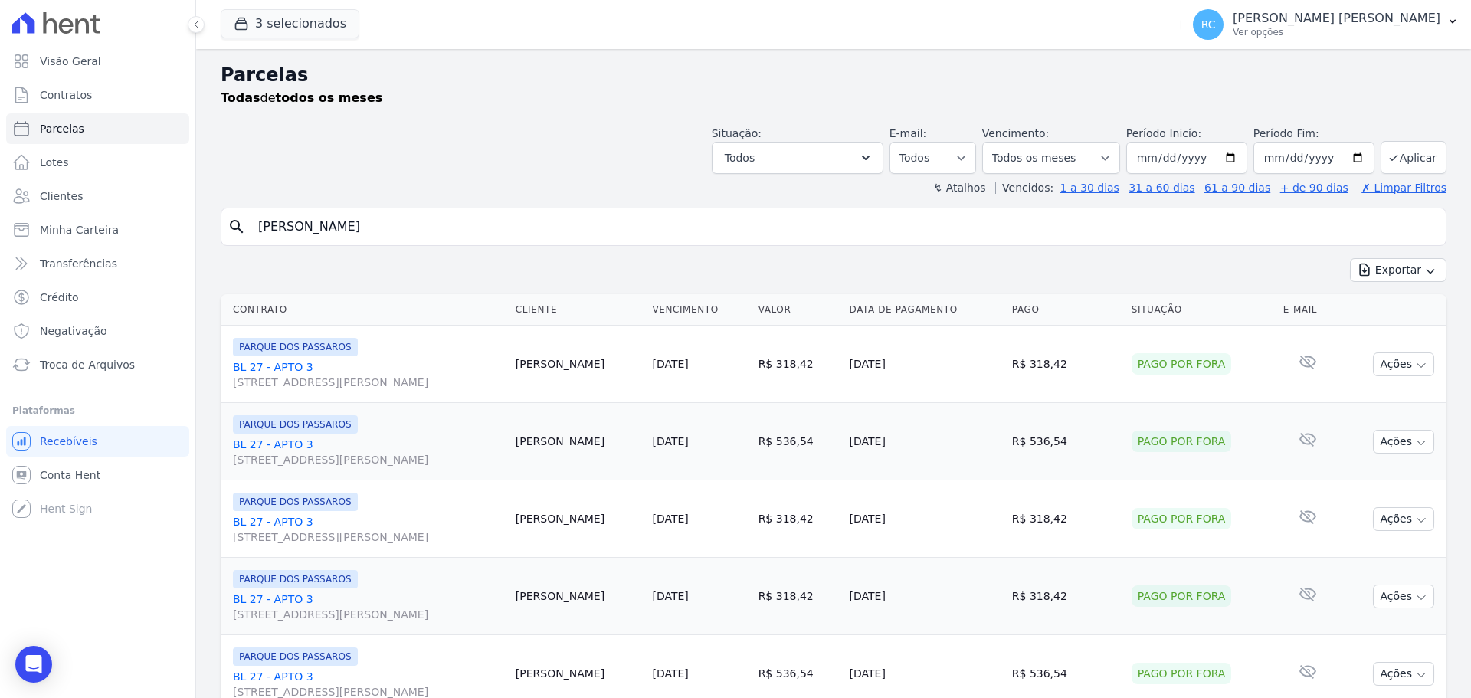
drag, startPoint x: 143, startPoint y: 242, endPoint x: 32, endPoint y: 247, distance: 110.5
click at [24, 256] on div "Visão Geral Contratos [GEOGRAPHIC_DATA] Lotes Clientes Minha Carteira Transferê…" at bounding box center [735, 349] width 1471 height 698
paste input "[PERSON_NAME] DOS [PERSON_NAME]"
drag, startPoint x: 557, startPoint y: 214, endPoint x: 267, endPoint y: 212, distance: 290.5
click at [116, 273] on div "Visão Geral Contratos [GEOGRAPHIC_DATA] Lotes Clientes Minha Carteira Transferê…" at bounding box center [735, 349] width 1471 height 698
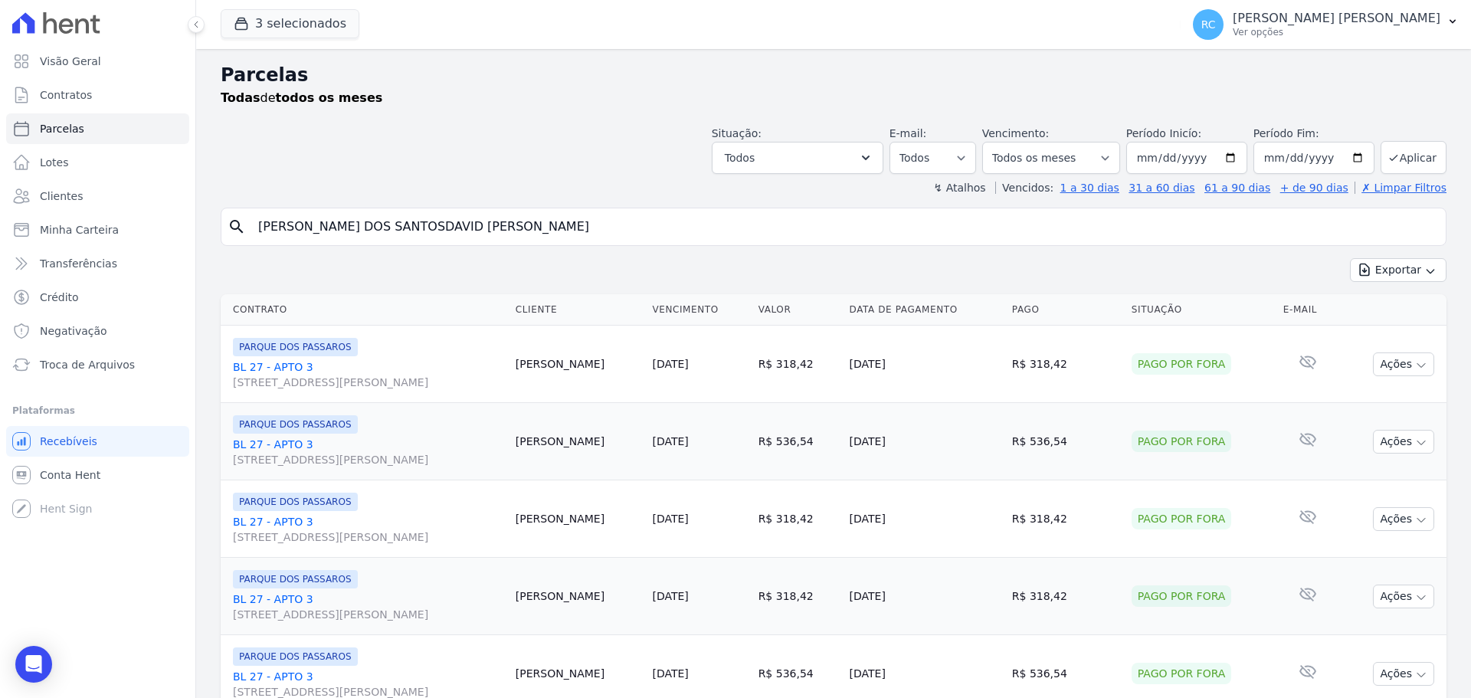
paste input "search"
type input "[PERSON_NAME] DOS [PERSON_NAME]"
select select
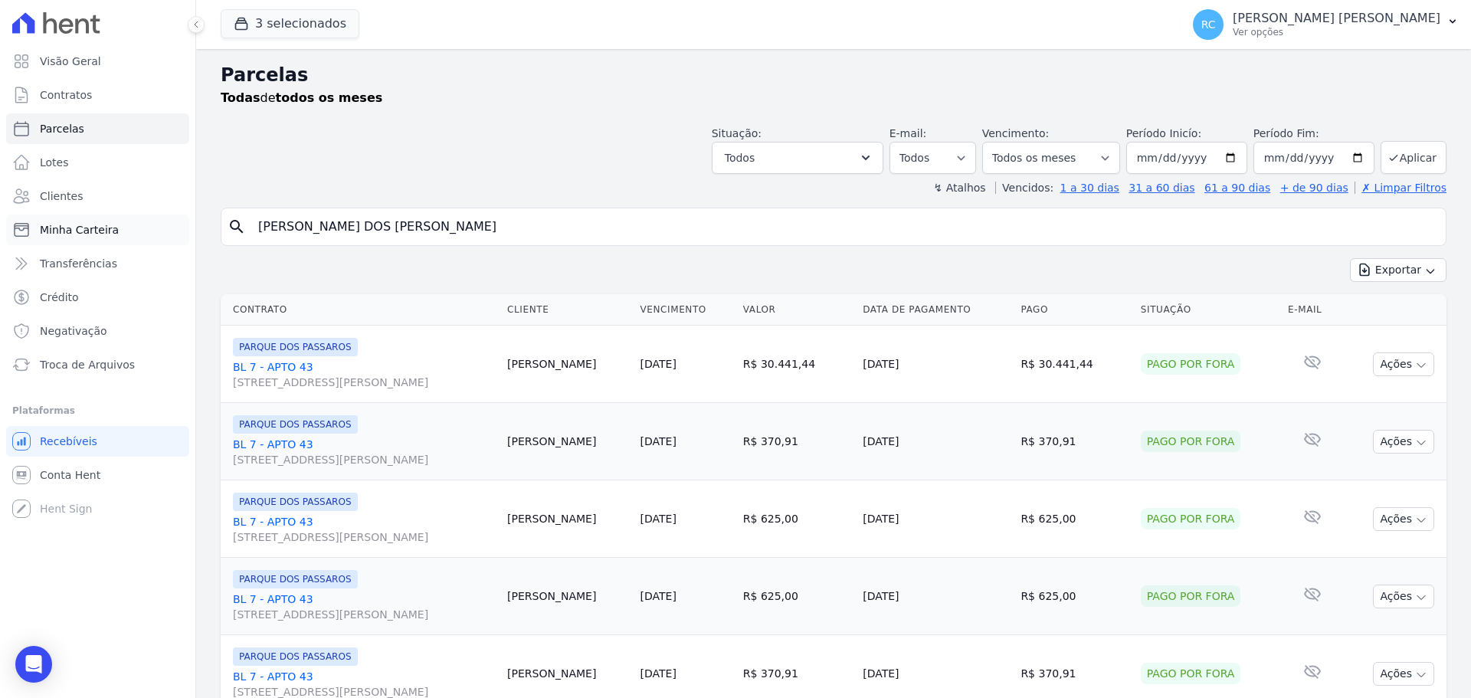
drag, startPoint x: 514, startPoint y: 218, endPoint x: 273, endPoint y: 202, distance: 241.9
click at [141, 218] on div "Visão Geral Contratos [GEOGRAPHIC_DATA] Lotes Clientes Minha Carteira Transferê…" at bounding box center [735, 349] width 1471 height 698
type input "[PERSON_NAME] [PERSON_NAME]"
select select
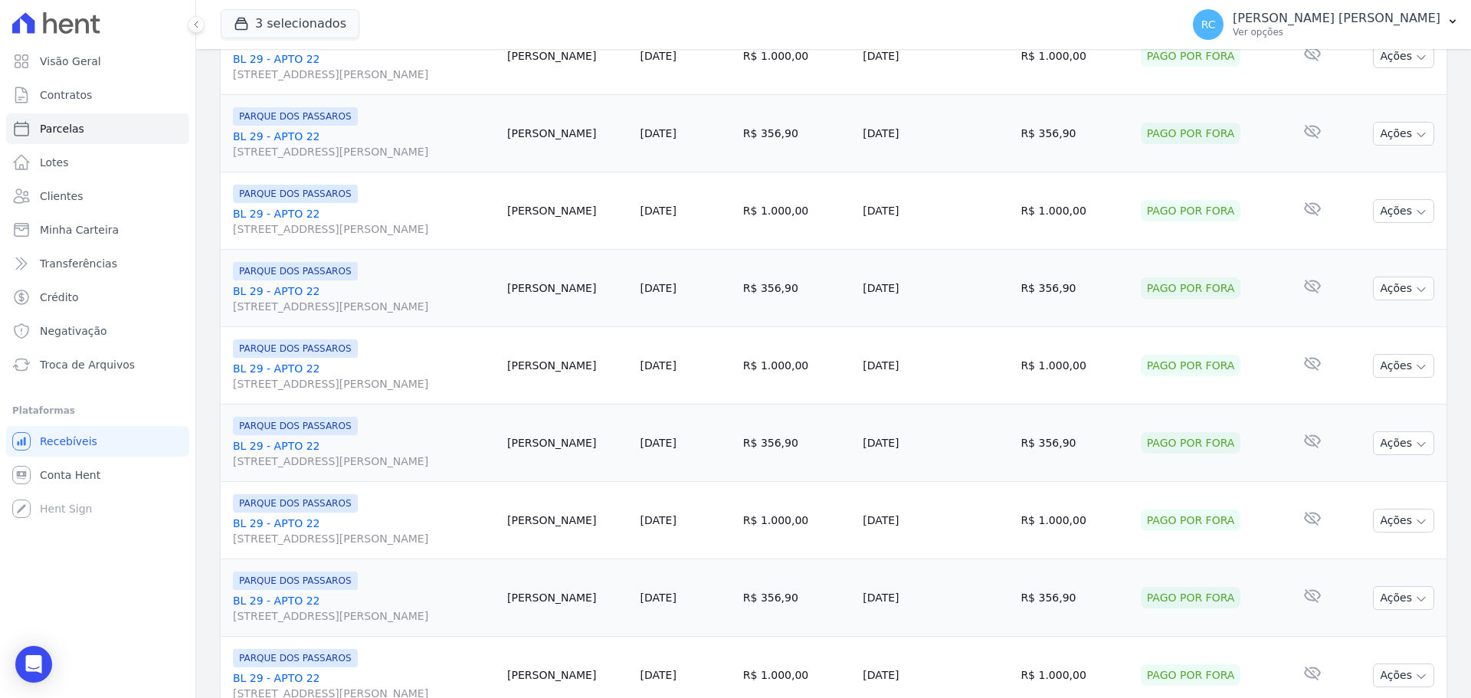
scroll to position [1629, 0]
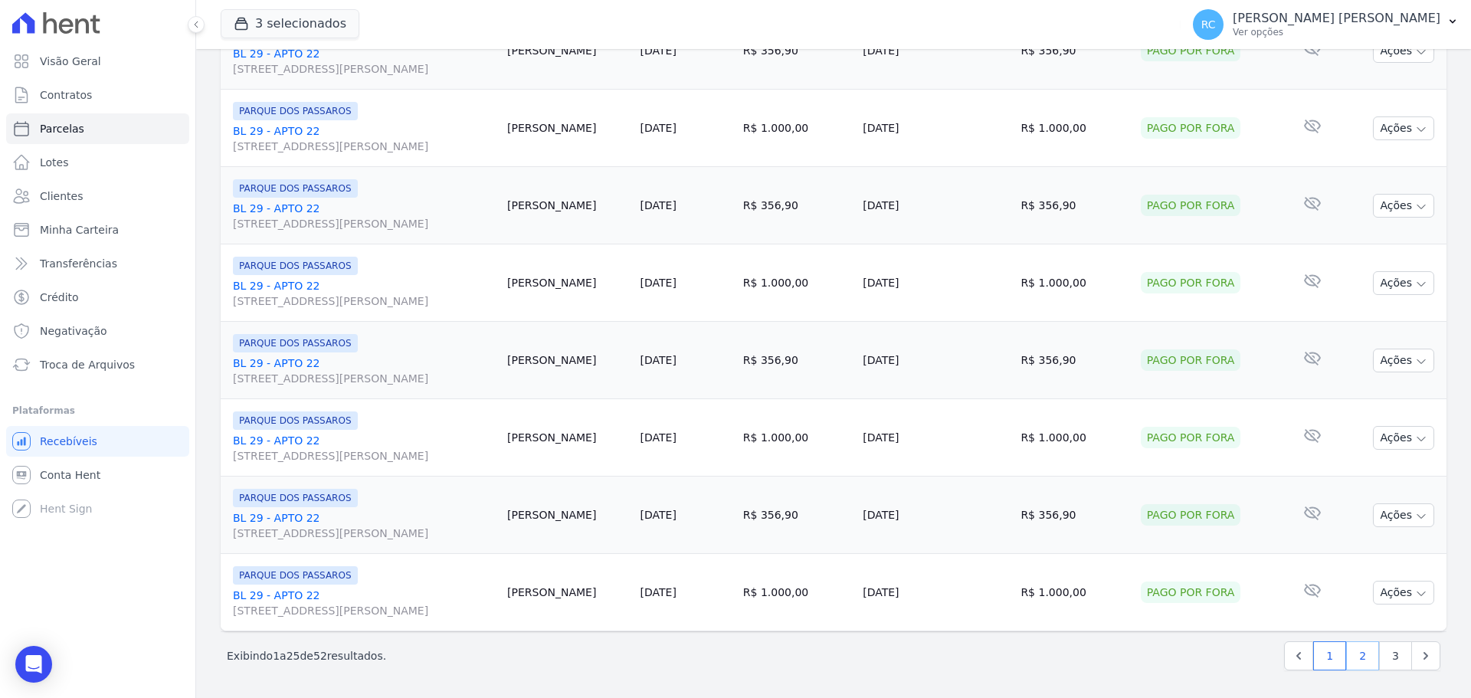
click at [1347, 653] on link "2" at bounding box center [1362, 655] width 33 height 29
select select
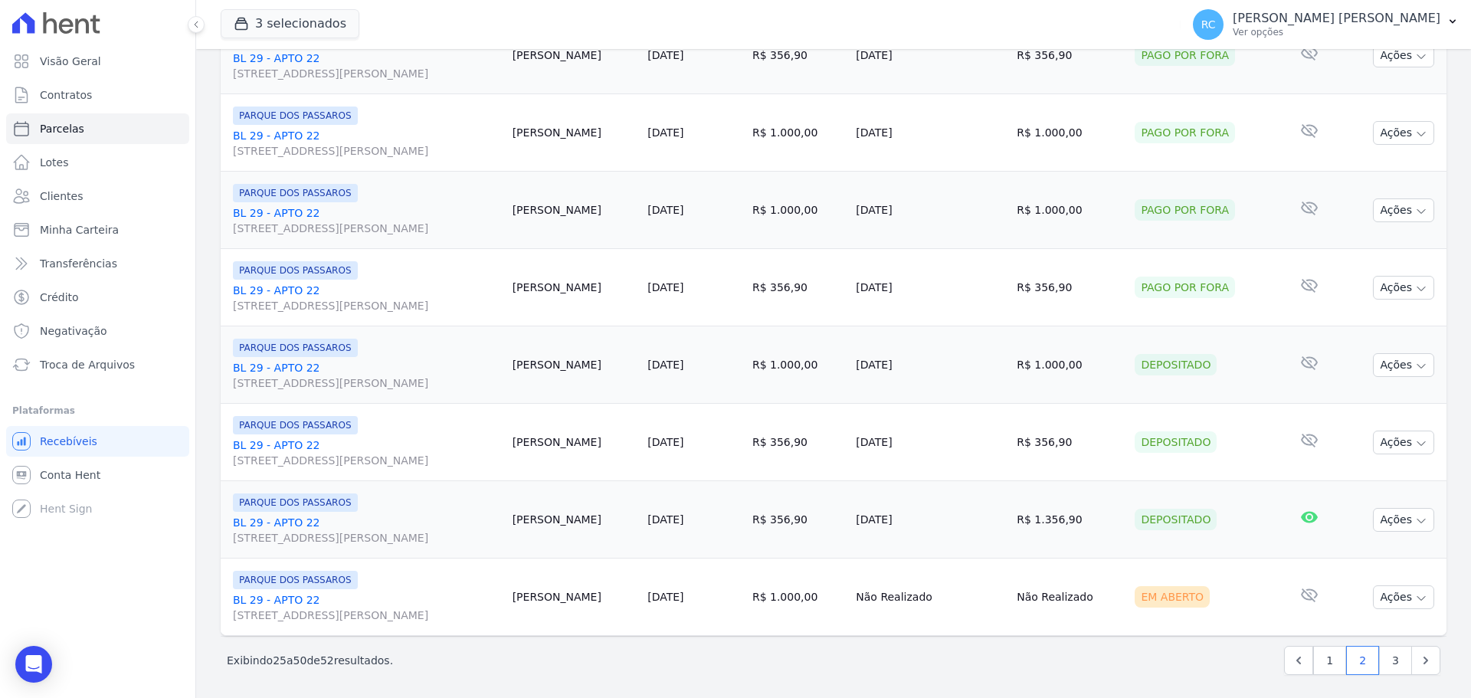
scroll to position [1629, 0]
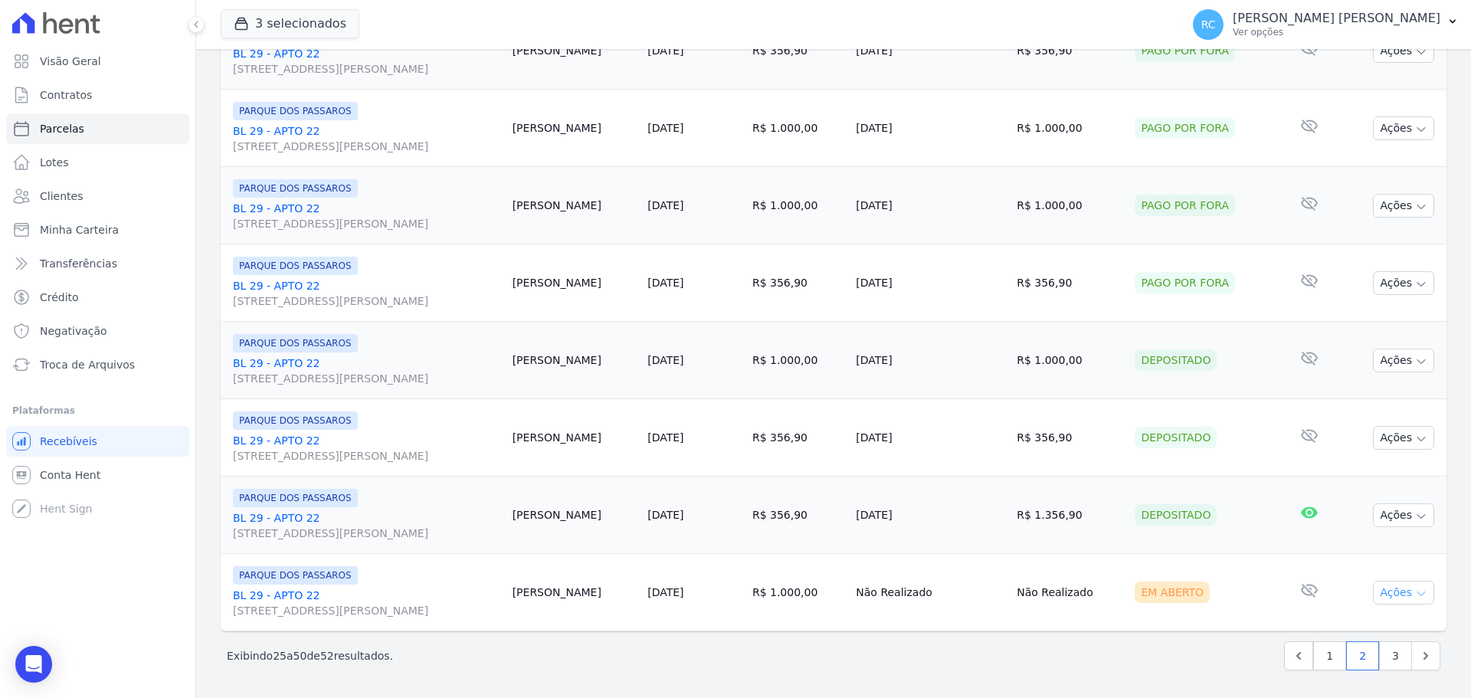
click at [1389, 597] on button "Ações" at bounding box center [1403, 593] width 61 height 24
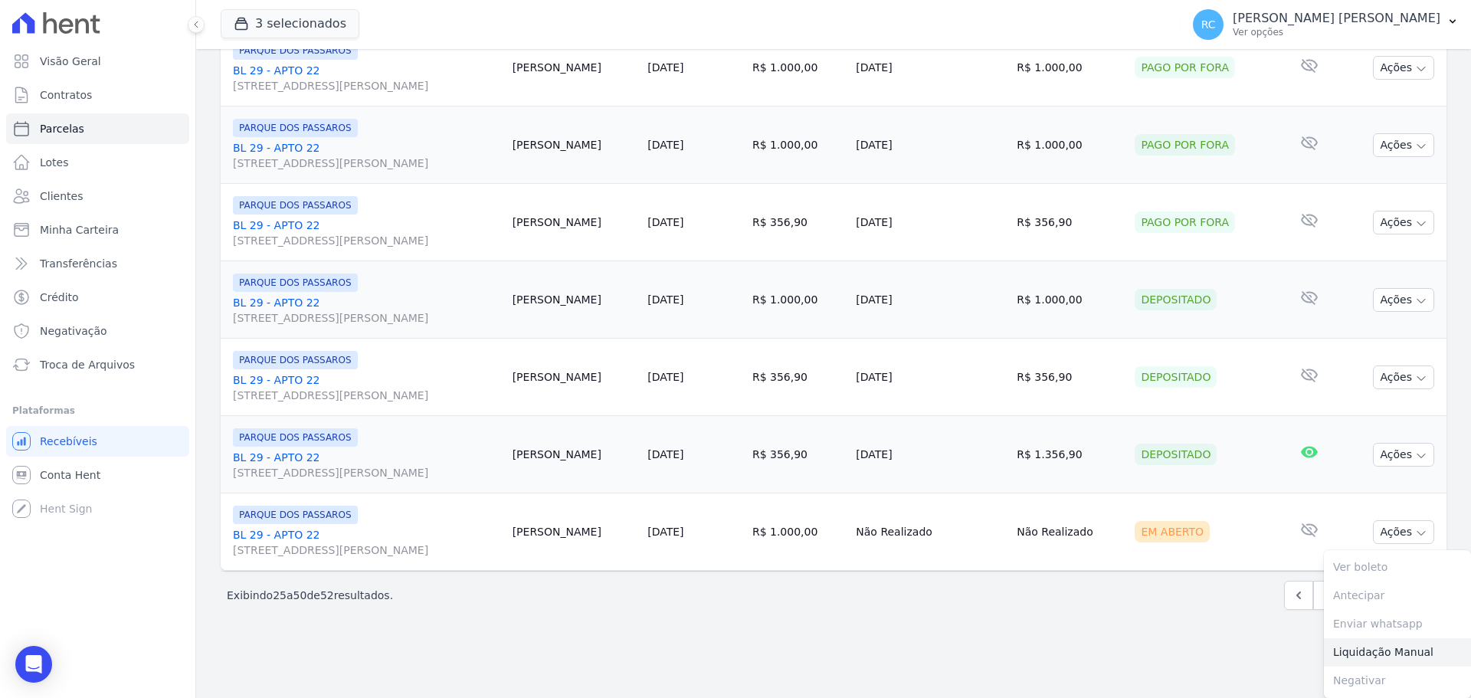
click at [1354, 655] on link "Liquidação Manual" at bounding box center [1397, 652] width 147 height 28
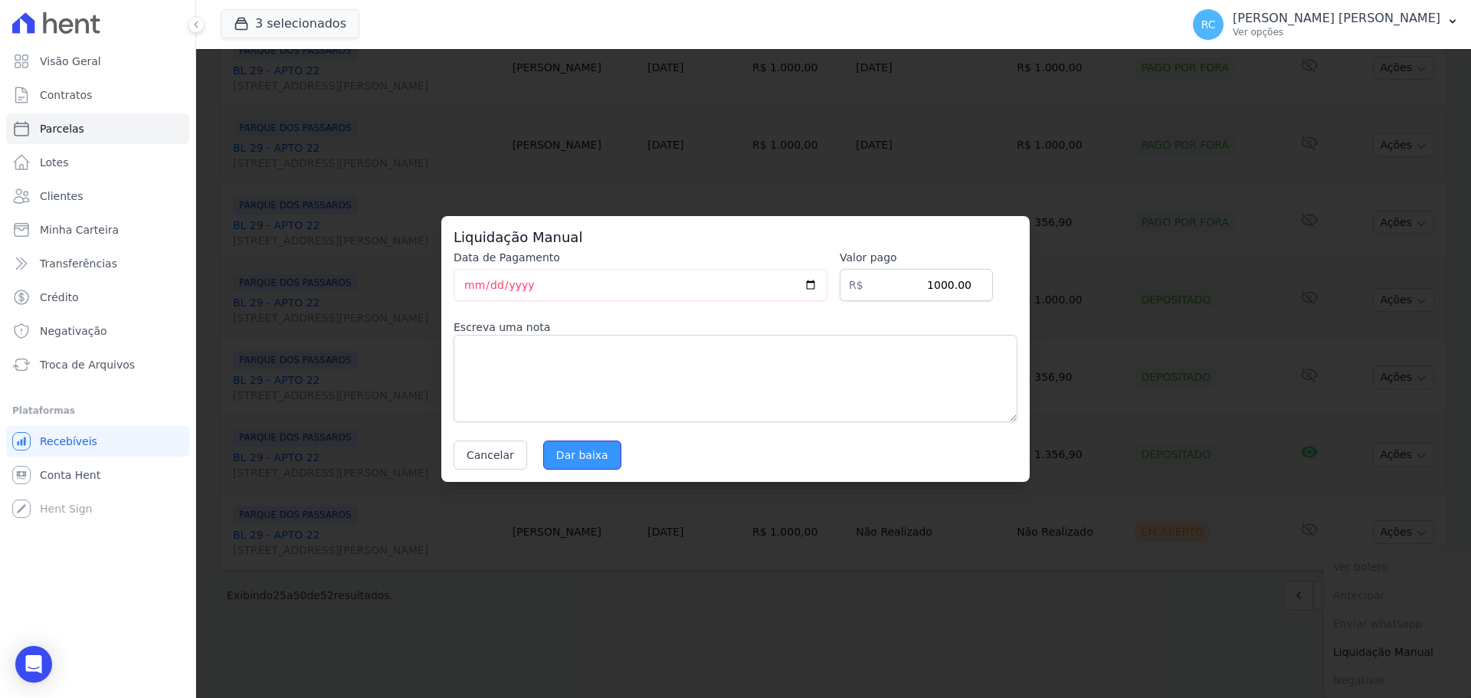
click at [575, 449] on input "Dar baixa" at bounding box center [582, 455] width 78 height 29
select select
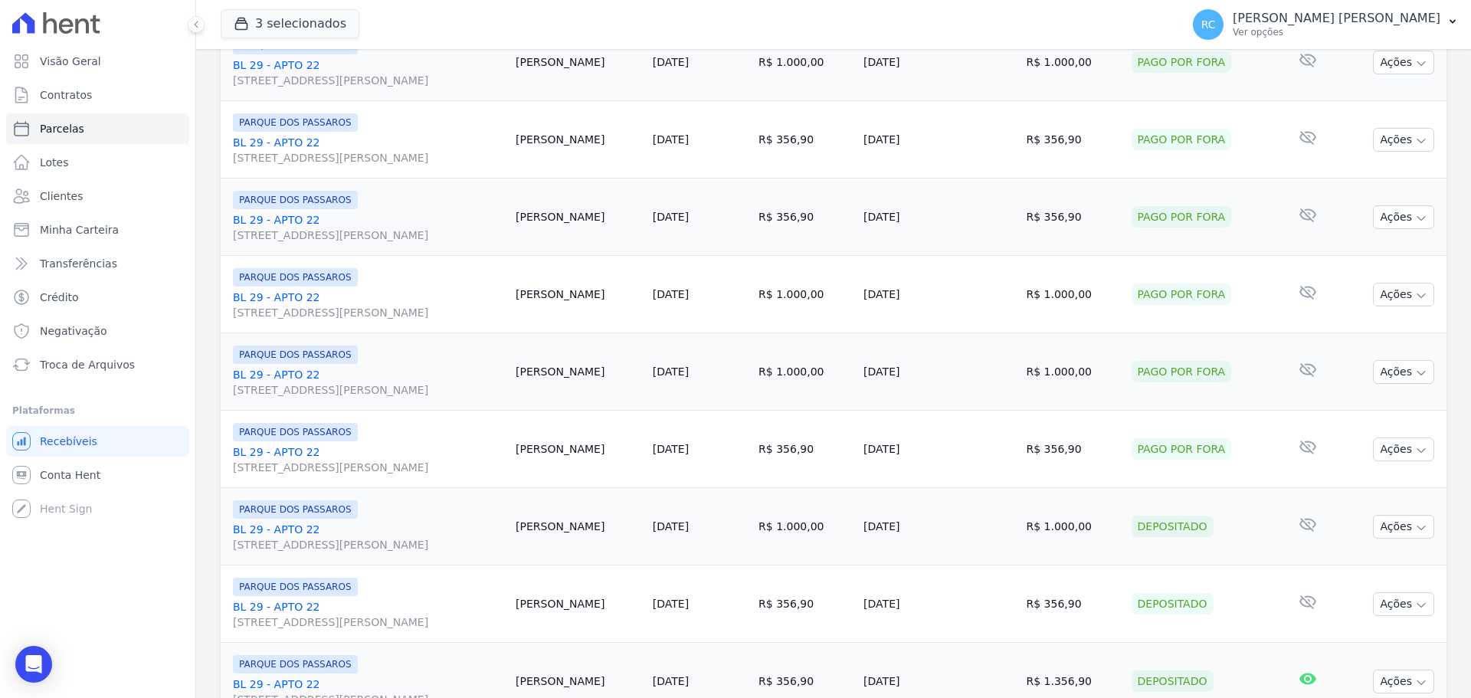
scroll to position [1629, 0]
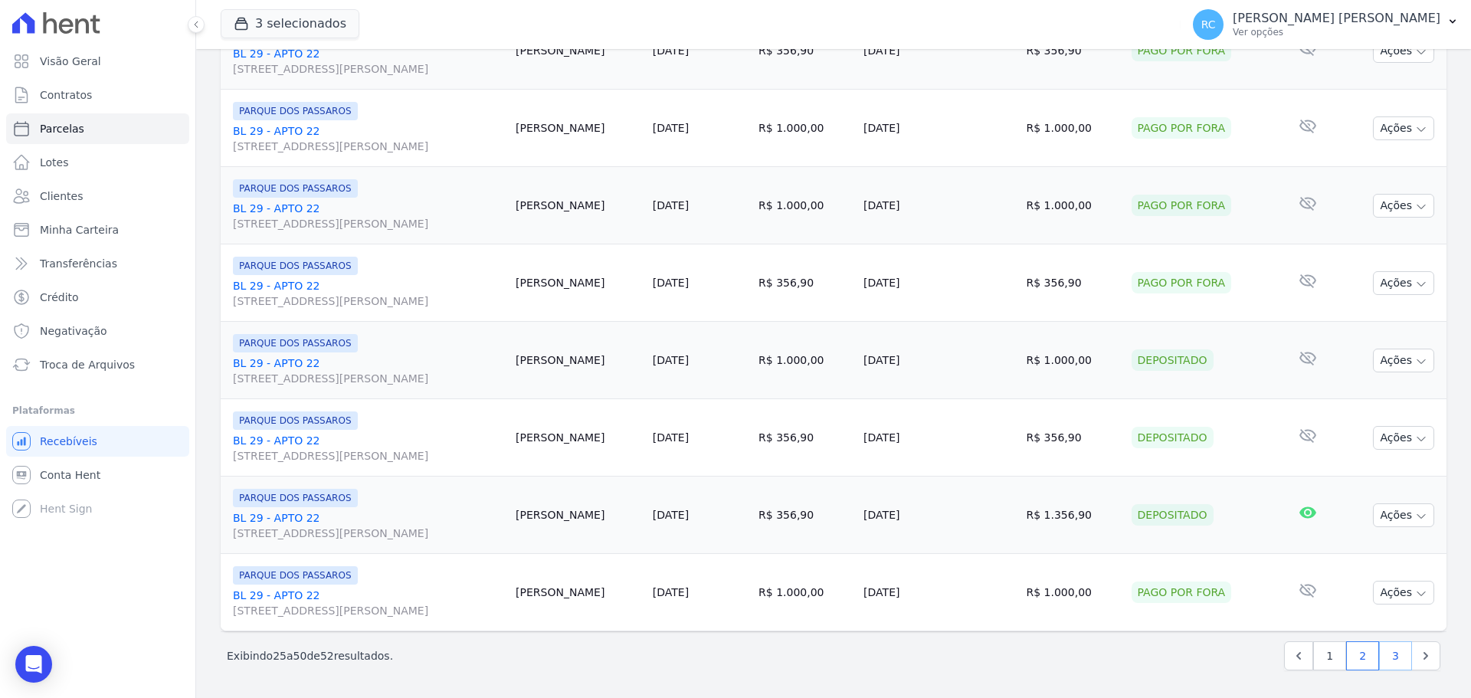
click at [1383, 656] on link "3" at bounding box center [1395, 655] width 33 height 29
select select
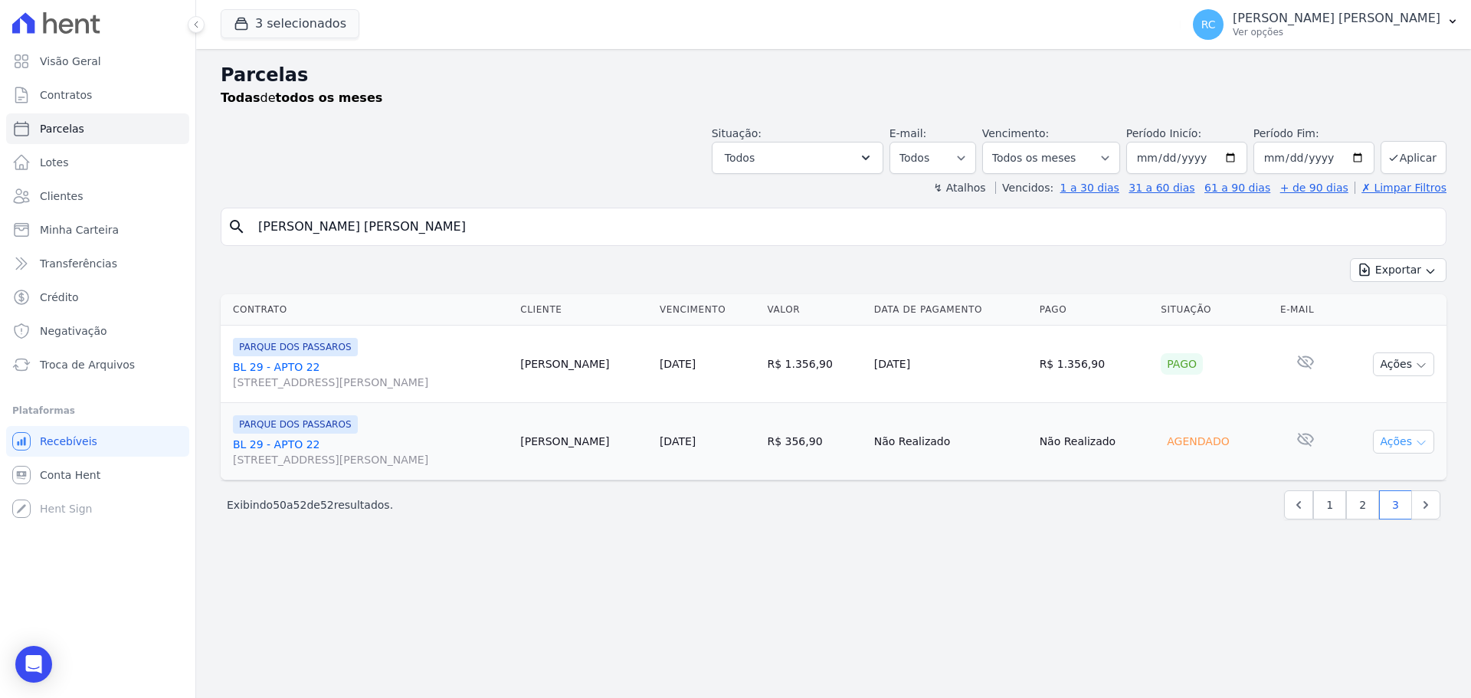
click at [1406, 448] on button "Ações" at bounding box center [1403, 442] width 61 height 24
click at [1378, 564] on link "Liquidação Manual" at bounding box center [1397, 562] width 147 height 28
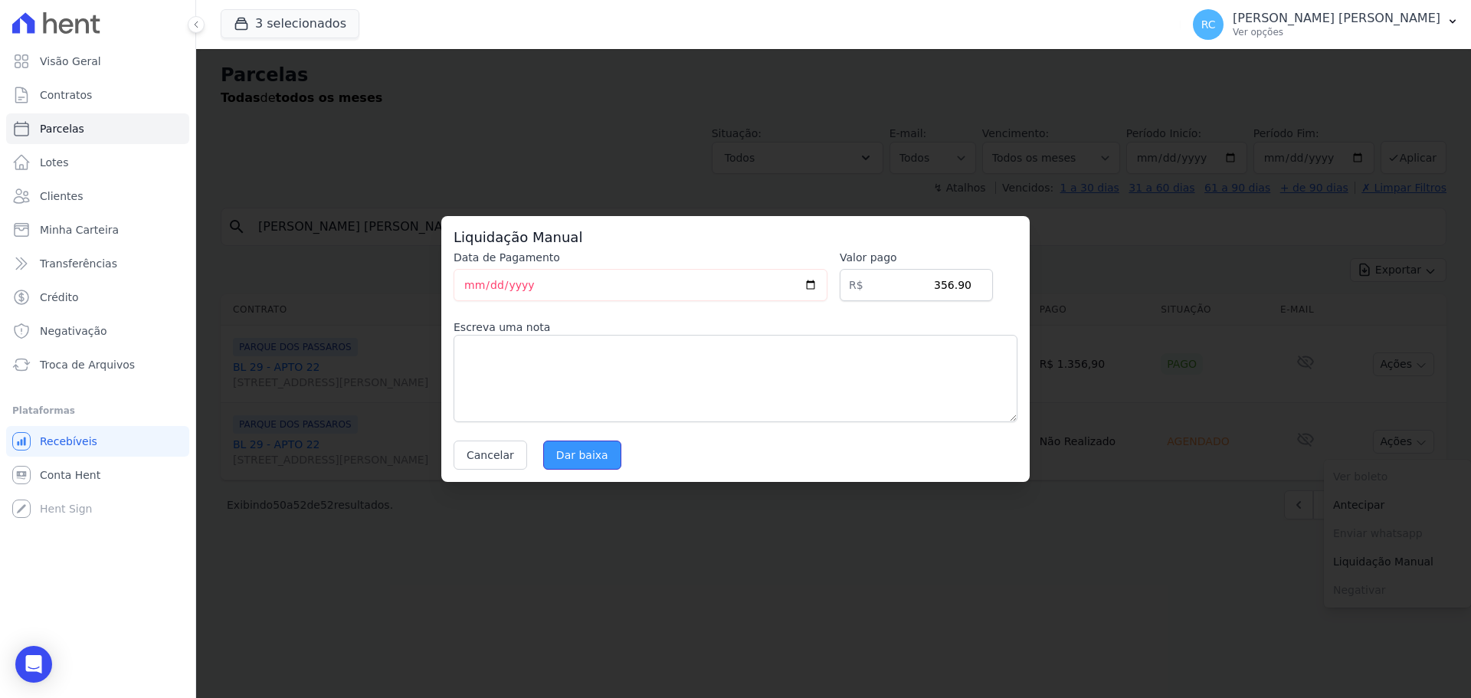
click at [582, 465] on input "Dar baixa" at bounding box center [582, 455] width 78 height 29
select select
